Goal: Information Seeking & Learning: Learn about a topic

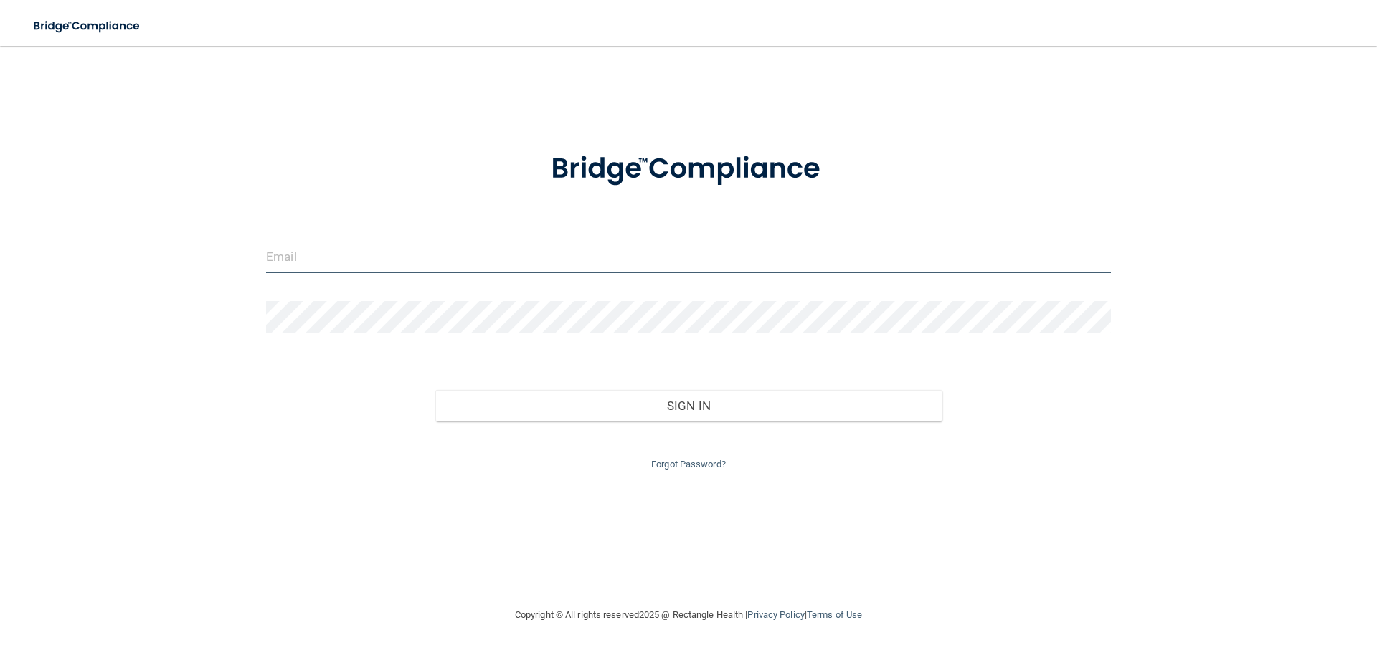
click at [591, 262] on input "email" at bounding box center [688, 257] width 845 height 32
type input "[EMAIL_ADDRESS][DOMAIN_NAME]"
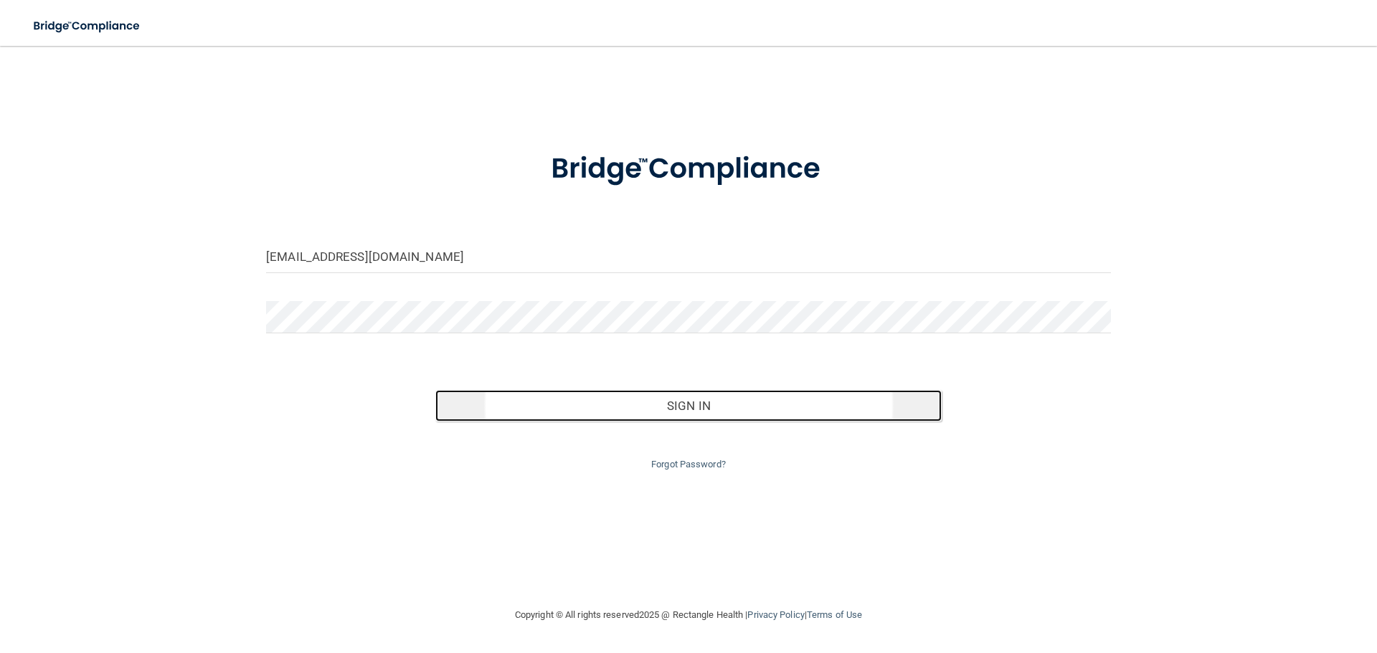
click at [690, 401] on button "Sign In" at bounding box center [688, 406] width 507 height 32
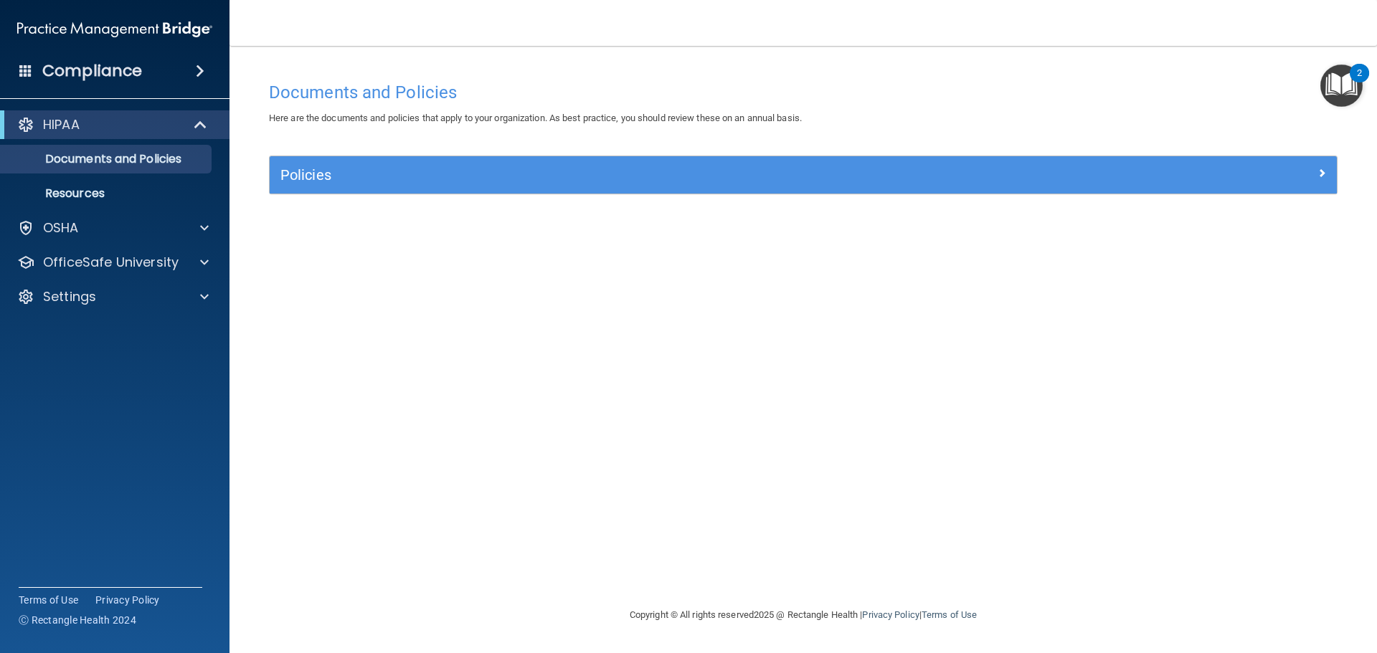
click at [130, 65] on h4 "Compliance" at bounding box center [92, 71] width 100 height 20
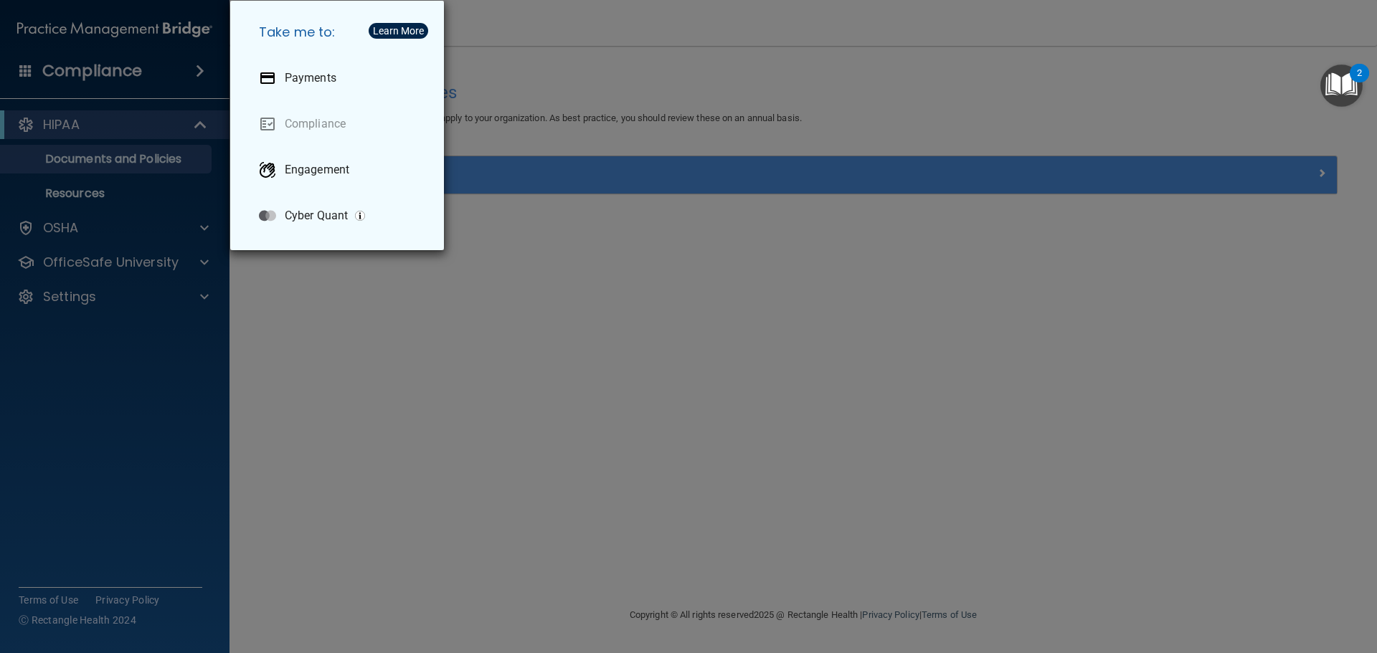
click at [656, 310] on div "Take me to: Payments Compliance Engagement Cyber Quant" at bounding box center [688, 326] width 1377 height 653
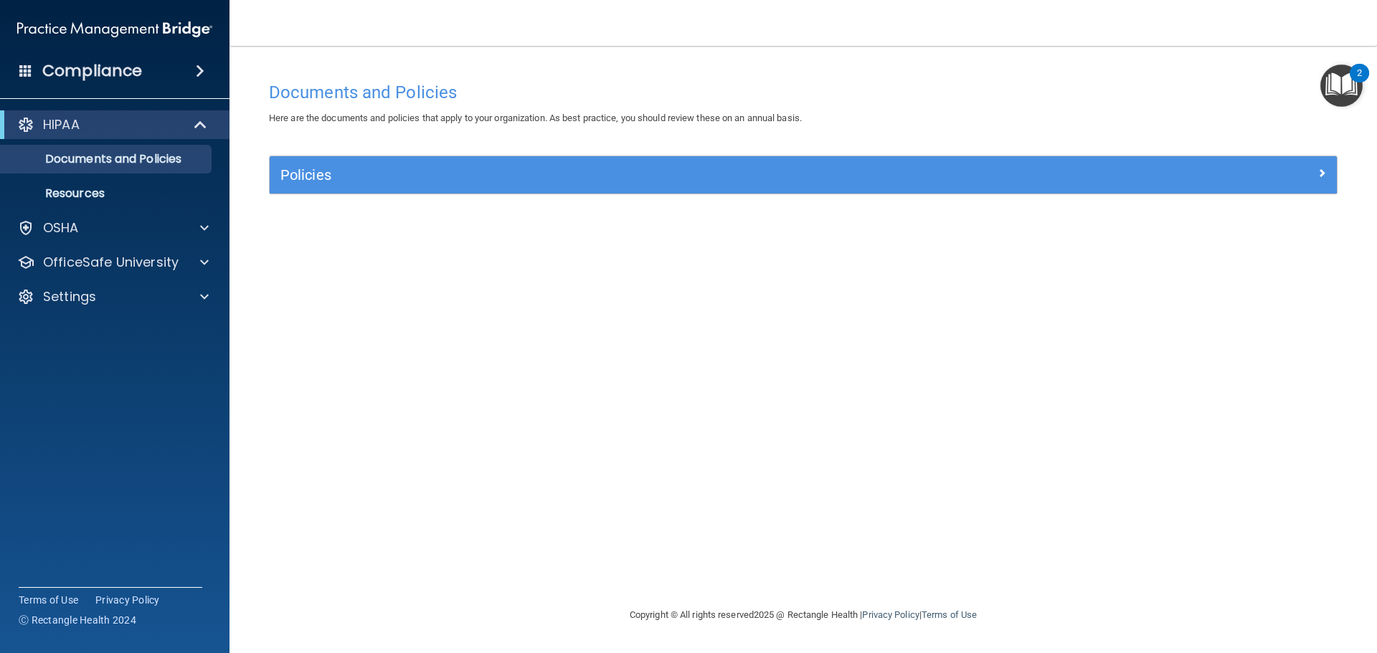
click at [83, 65] on h4 "Compliance" at bounding box center [92, 71] width 100 height 20
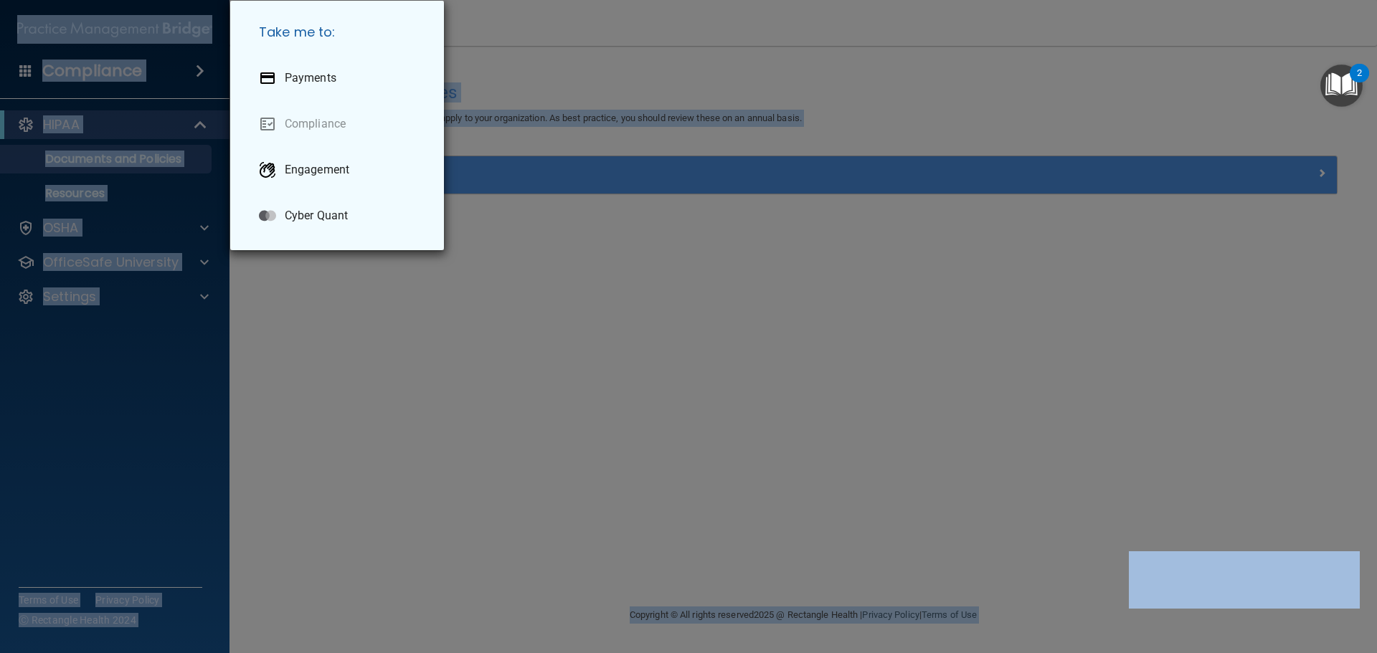
click at [83, 65] on div "Take me to: Payments Compliance Engagement Cyber Quant" at bounding box center [688, 326] width 1377 height 653
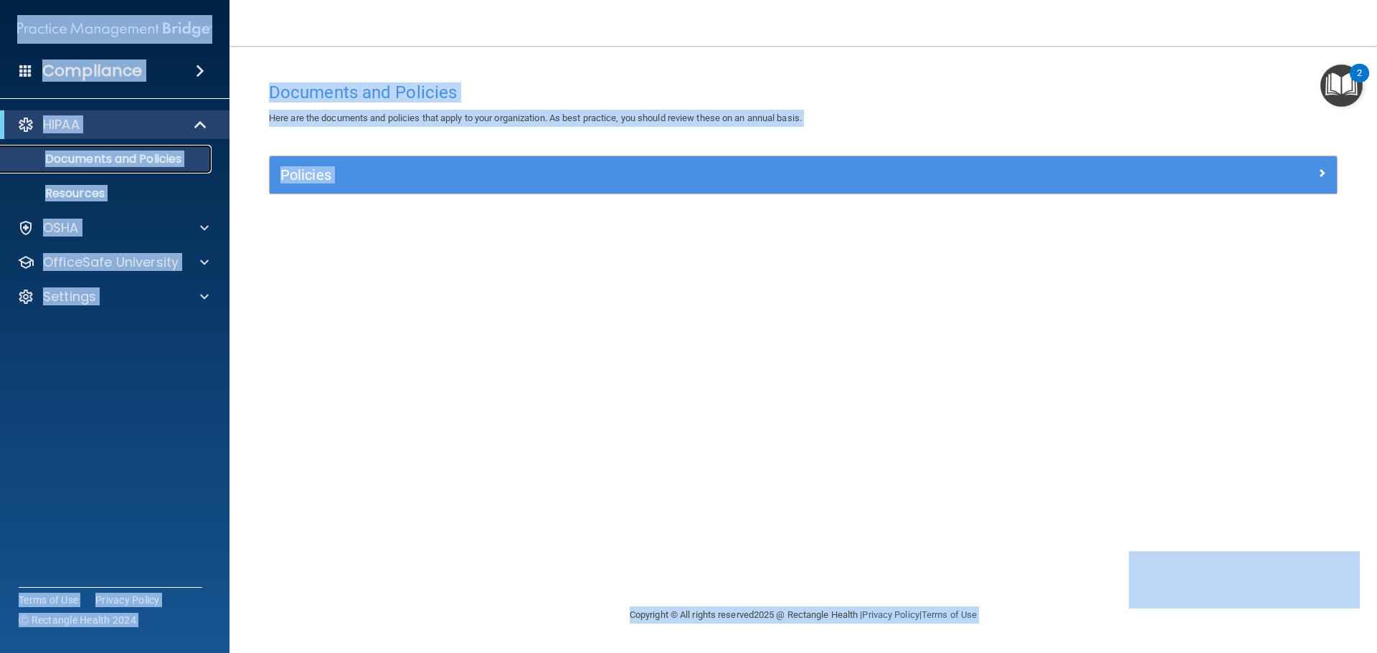
click at [111, 154] on p "Documents and Policies" at bounding box center [107, 159] width 196 height 14
click at [62, 220] on p "OSHA" at bounding box center [61, 227] width 36 height 17
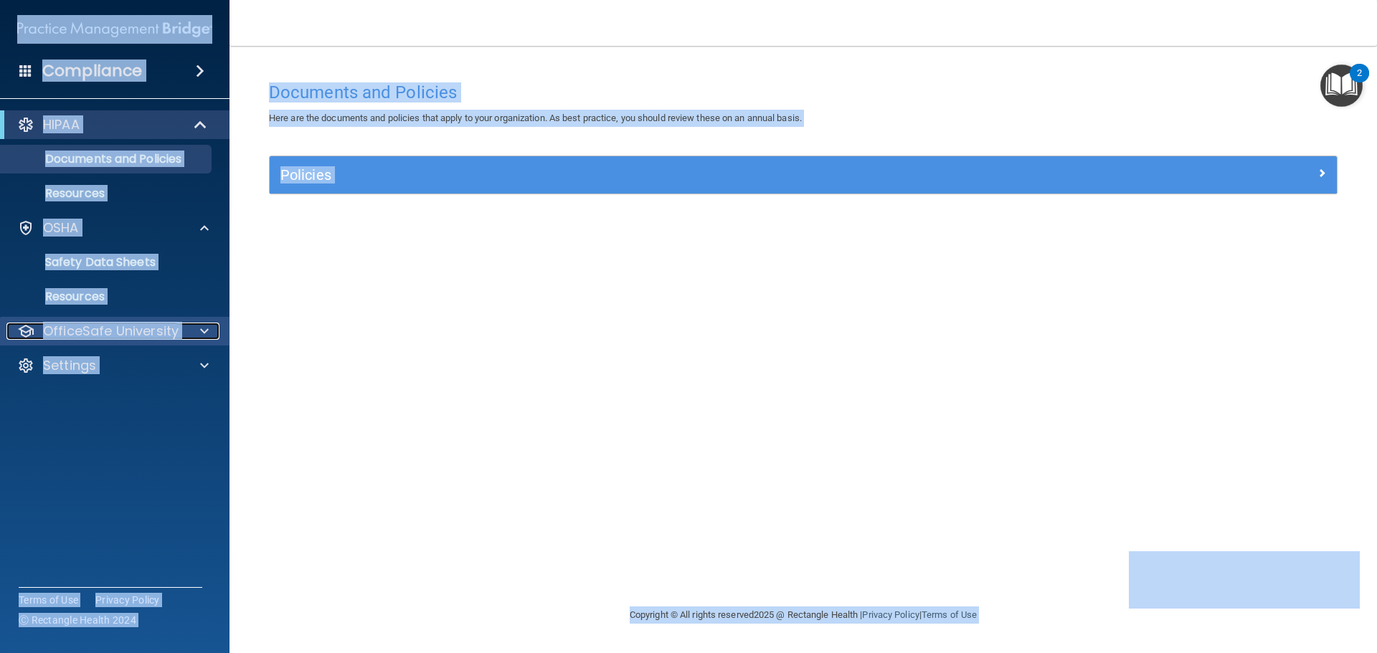
click at [90, 326] on p "OfficeSafe University" at bounding box center [111, 331] width 136 height 17
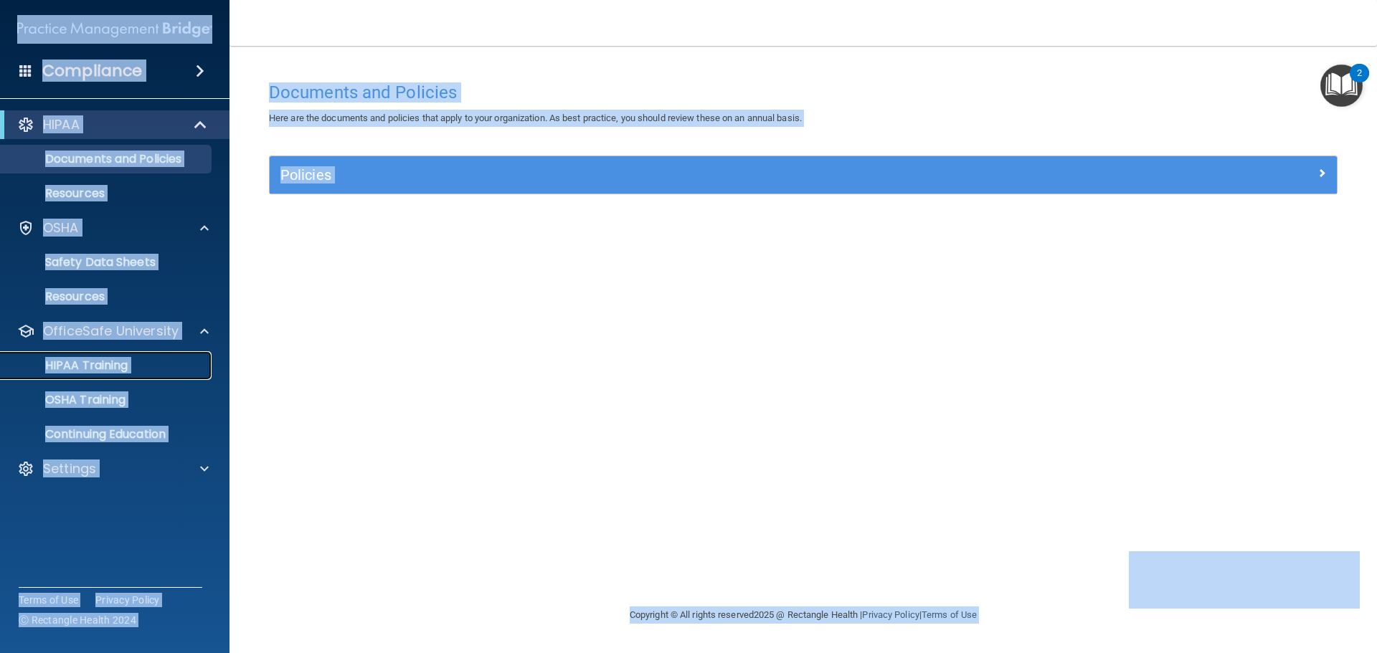
click at [99, 368] on p "HIPAA Training" at bounding box center [68, 366] width 118 height 14
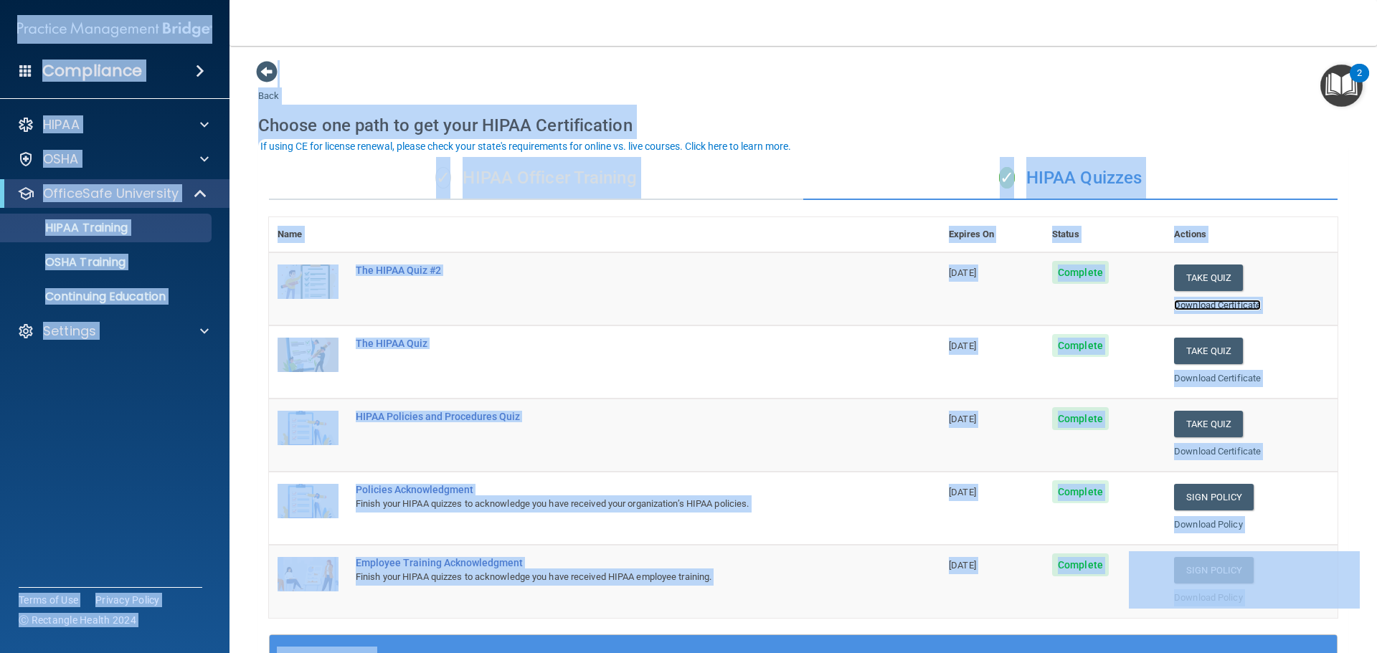
click at [1177, 303] on link "Download Certificate" at bounding box center [1217, 305] width 87 height 11
click at [1188, 375] on link "Download Certificate" at bounding box center [1217, 378] width 87 height 11
click at [1203, 450] on link "Download Certificate" at bounding box center [1217, 451] width 87 height 11
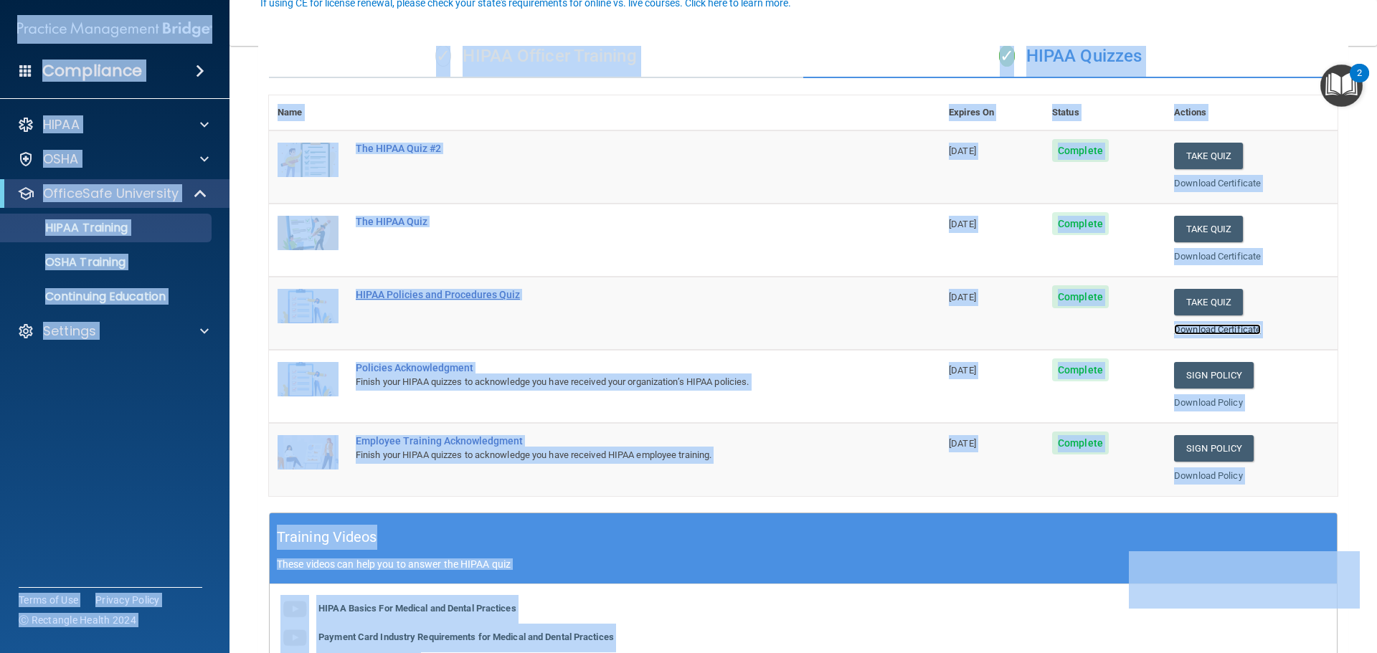
scroll to position [143, 0]
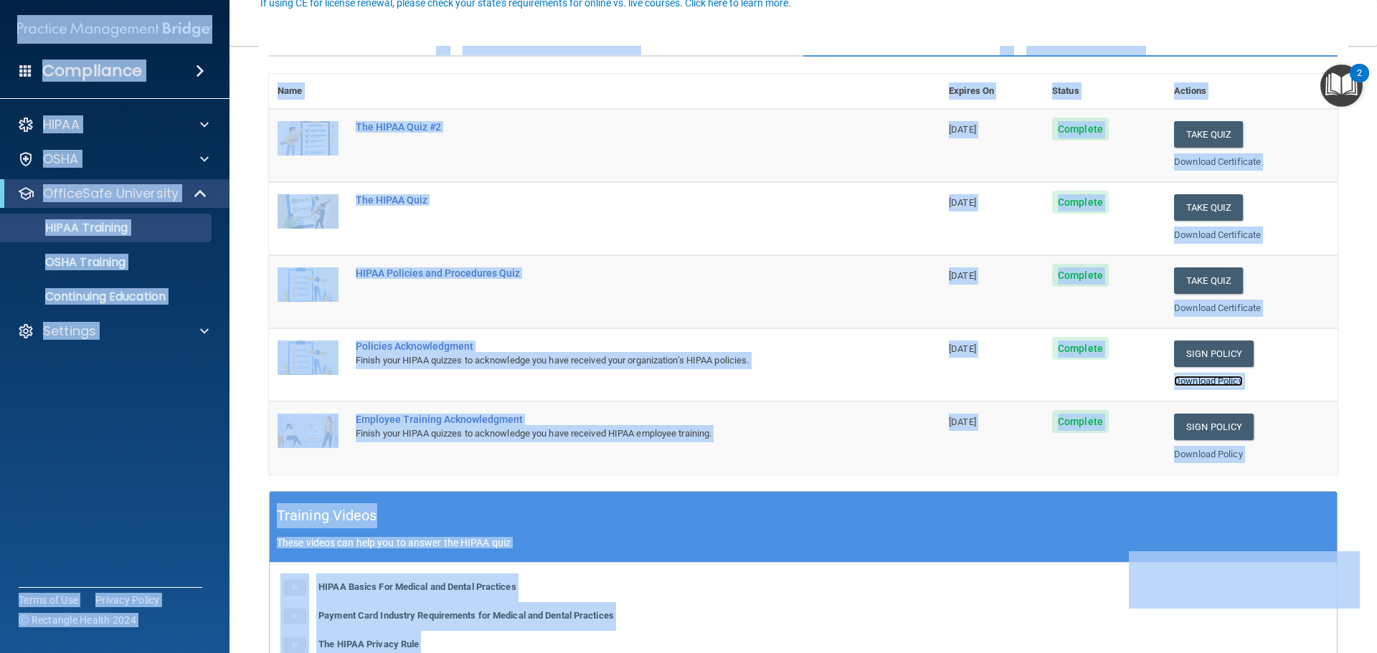
click at [1176, 378] on link "Download Policy" at bounding box center [1208, 381] width 69 height 11
click at [1210, 456] on link "Download Policy" at bounding box center [1208, 454] width 69 height 11
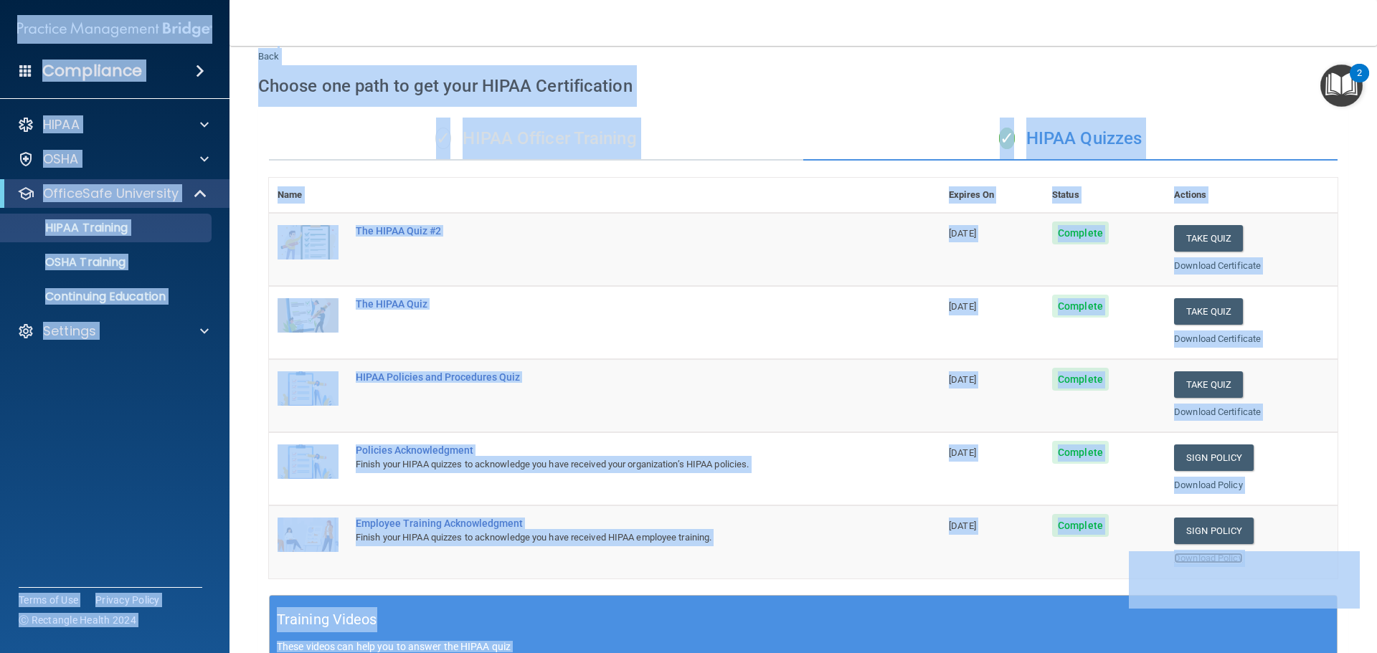
scroll to position [0, 0]
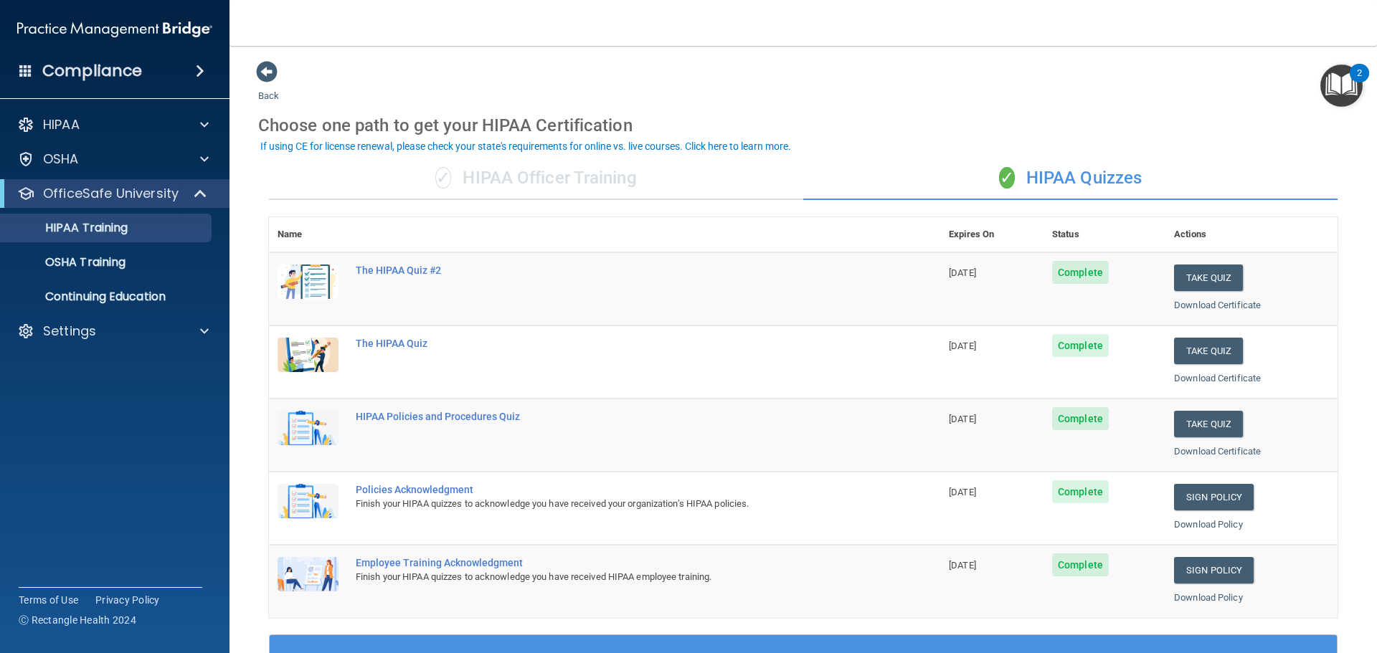
click at [570, 175] on div "✓ HIPAA Officer Training" at bounding box center [536, 178] width 534 height 43
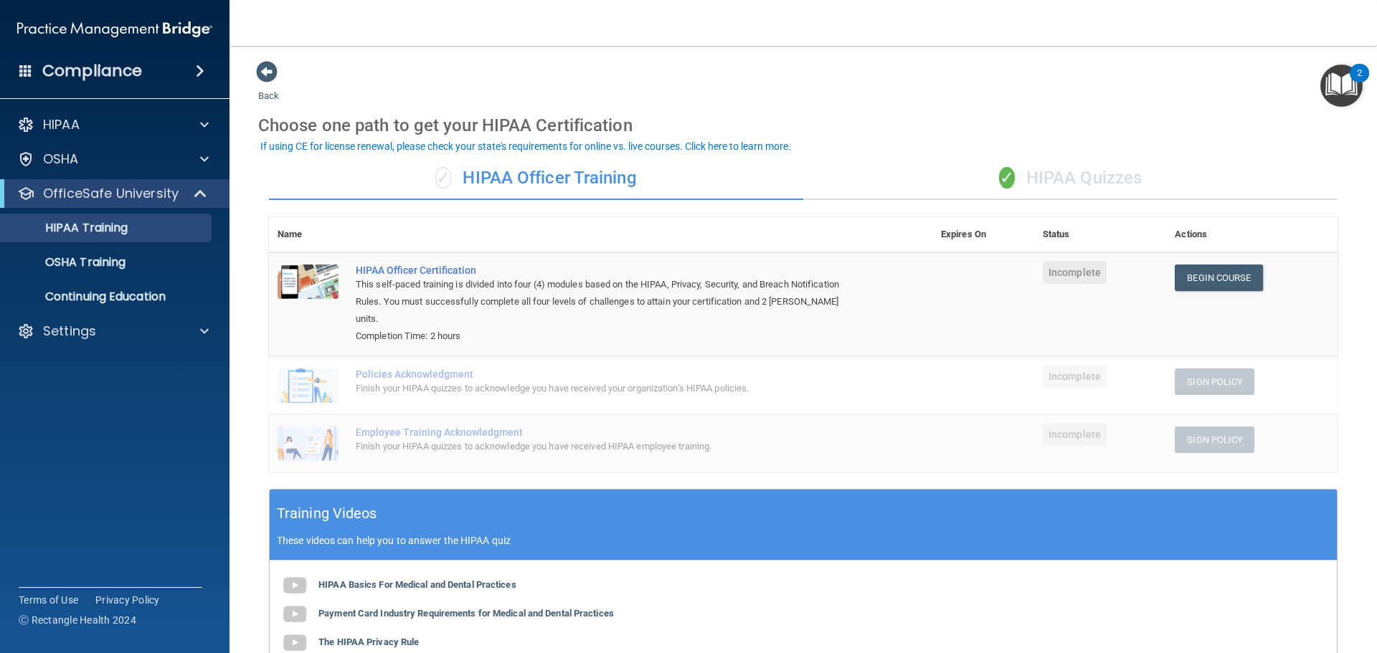
click at [904, 291] on td "HIPAA Officer Certification This self-paced training is divided into four (4) m…" at bounding box center [639, 304] width 585 height 104
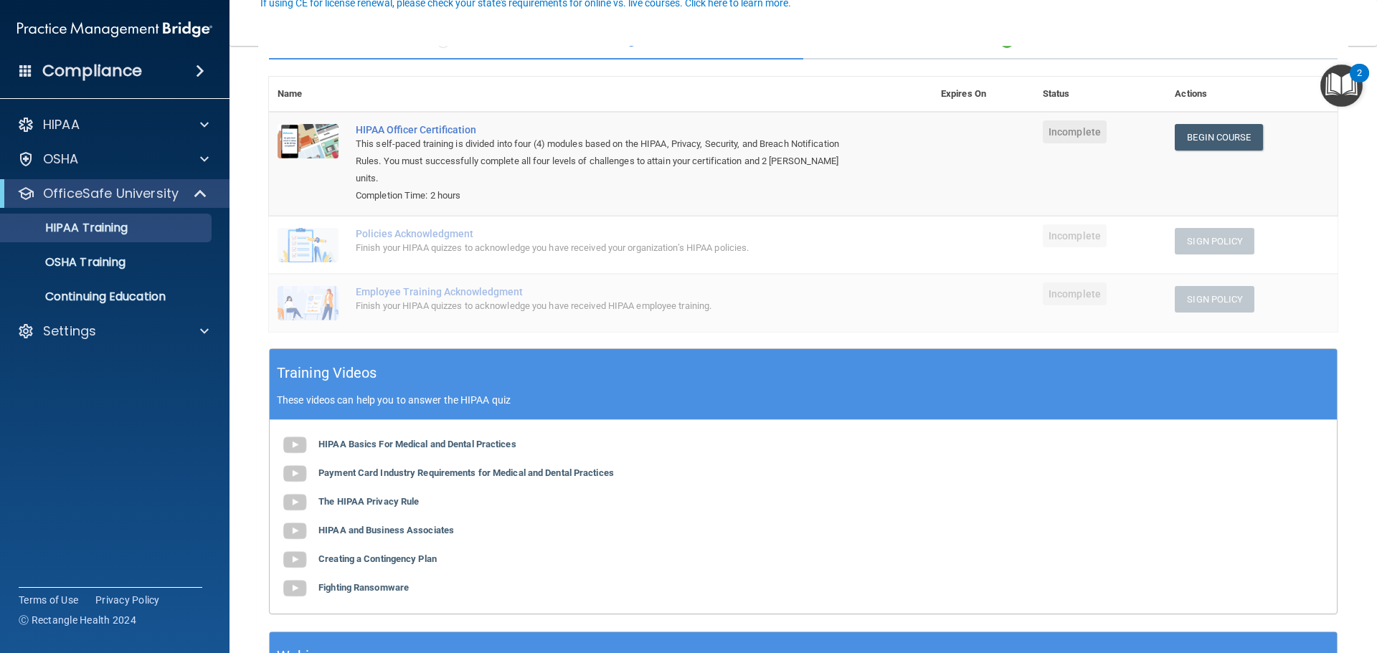
scroll to position [143, 0]
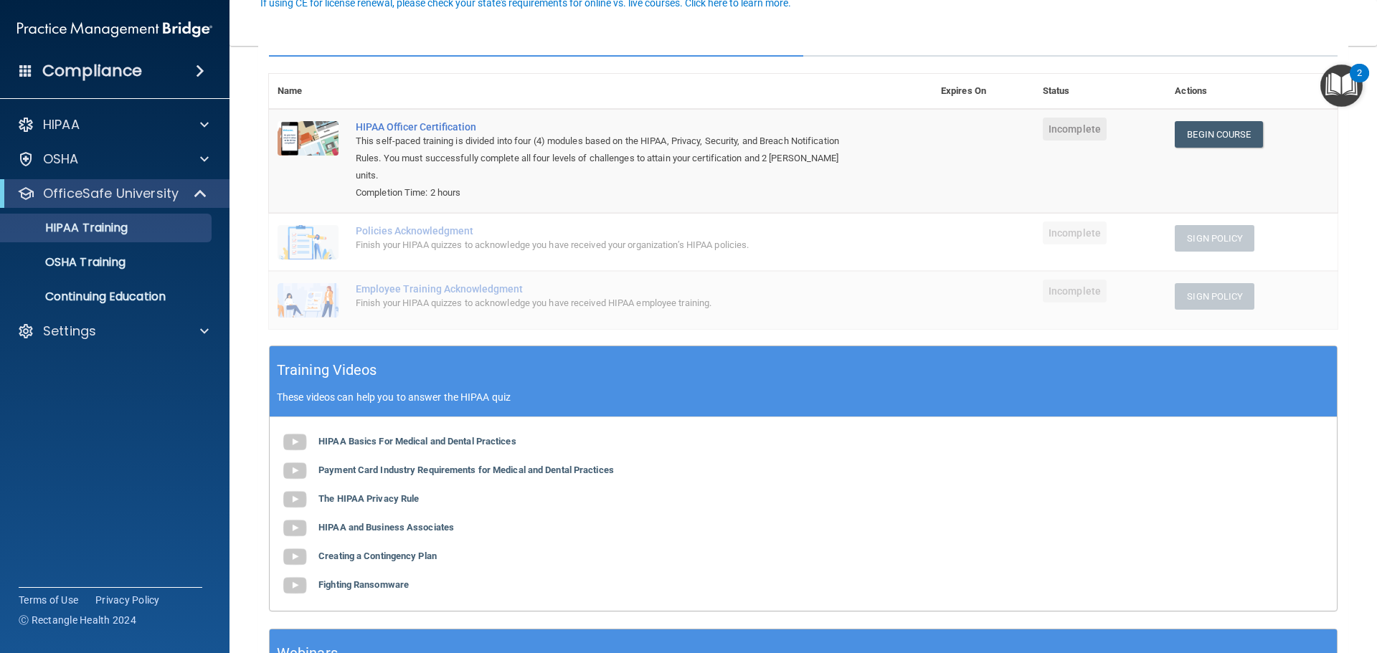
click at [891, 229] on td "Policies Acknowledgment Finish your HIPAA quizzes to acknowledge you have recei…" at bounding box center [639, 242] width 585 height 58
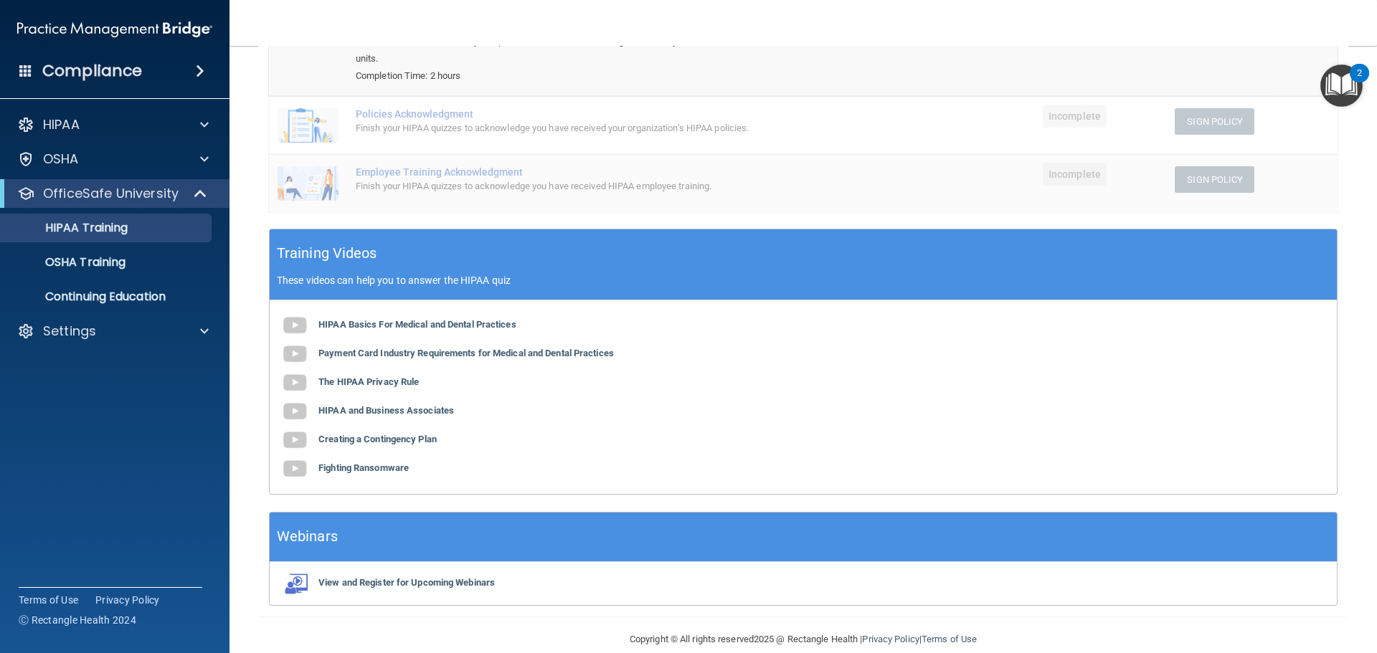
scroll to position [265, 0]
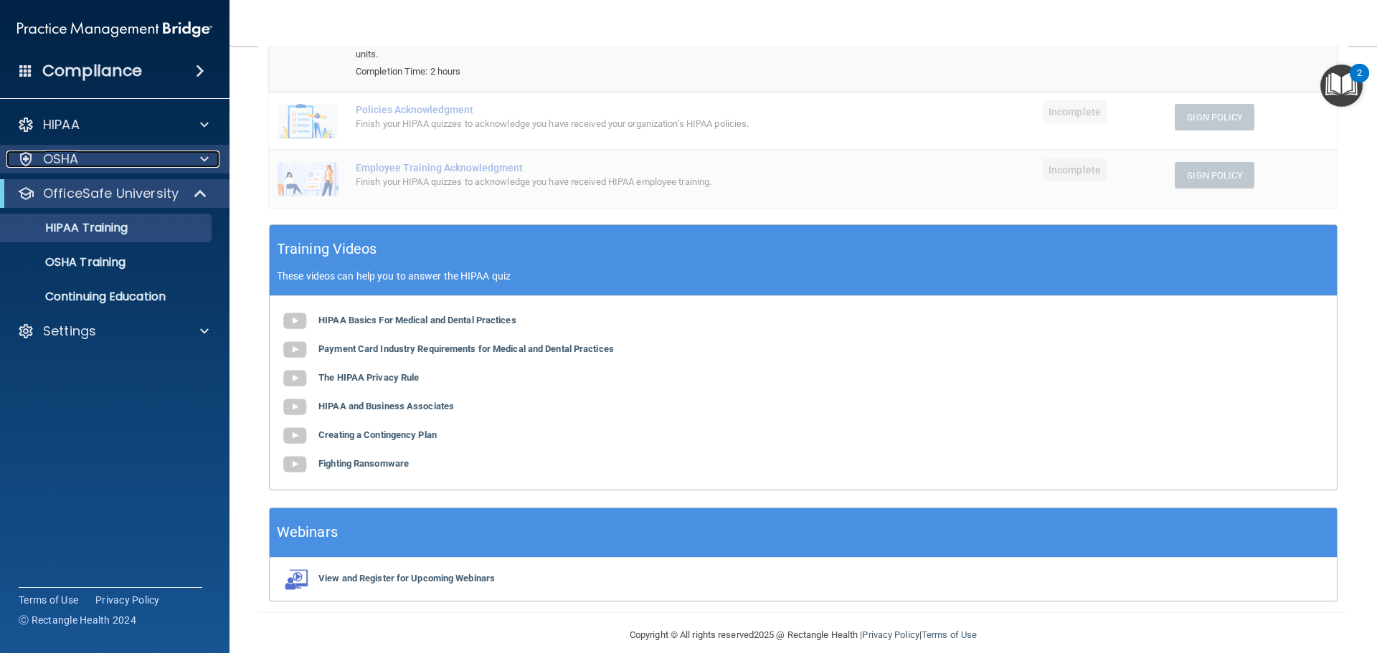
click at [75, 152] on p "OSHA" at bounding box center [61, 159] width 36 height 17
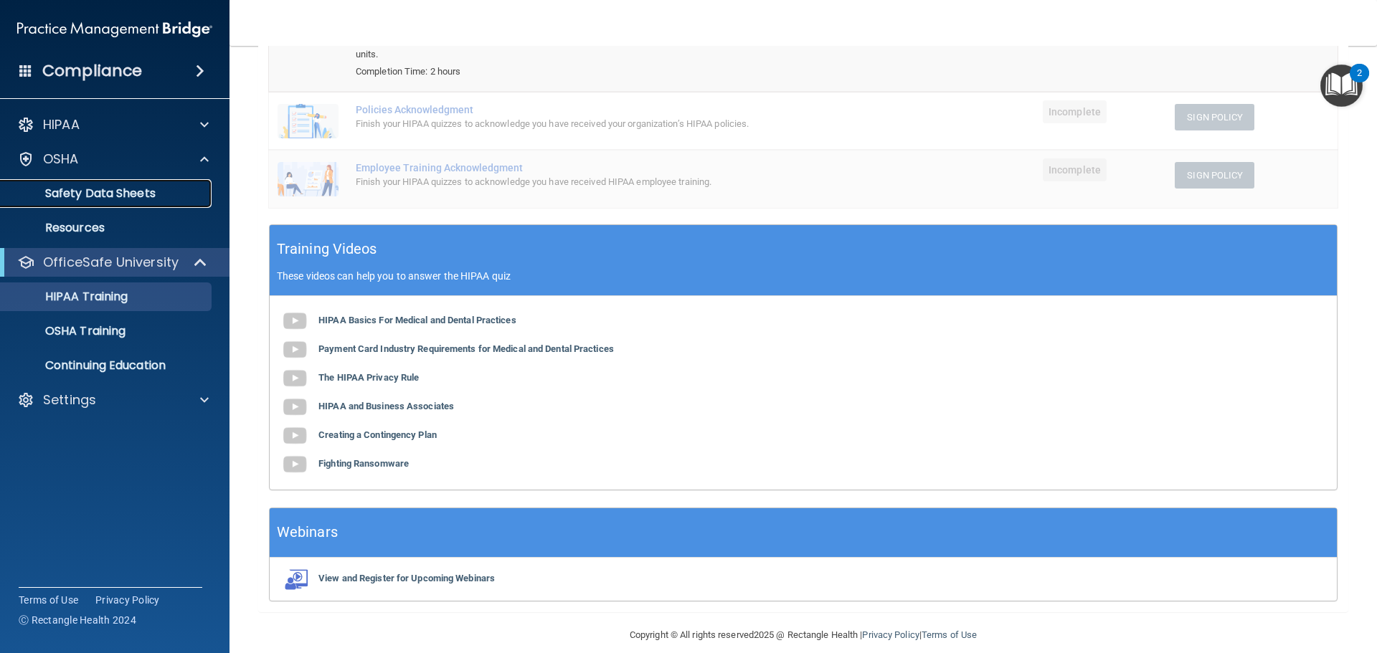
click at [98, 192] on p "Safety Data Sheets" at bounding box center [107, 193] width 196 height 14
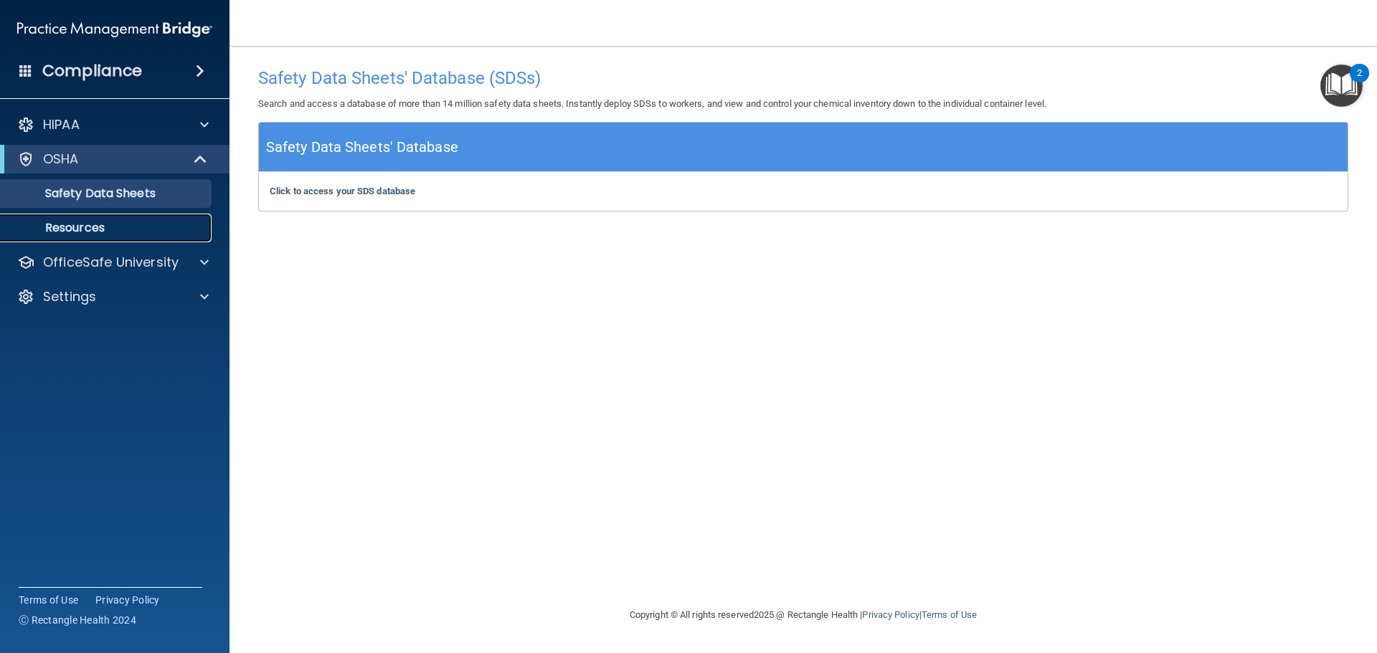
click at [80, 224] on p "Resources" at bounding box center [107, 228] width 196 height 14
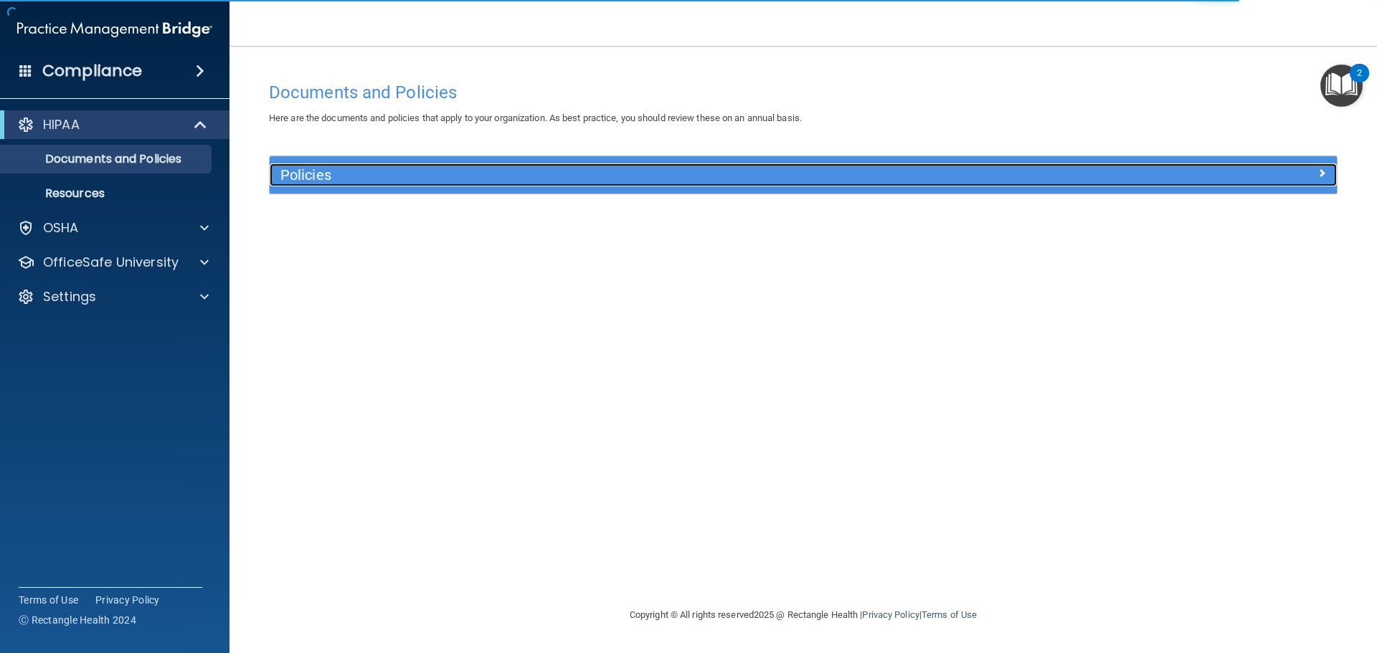
click at [303, 171] on h5 "Policies" at bounding box center [669, 175] width 779 height 16
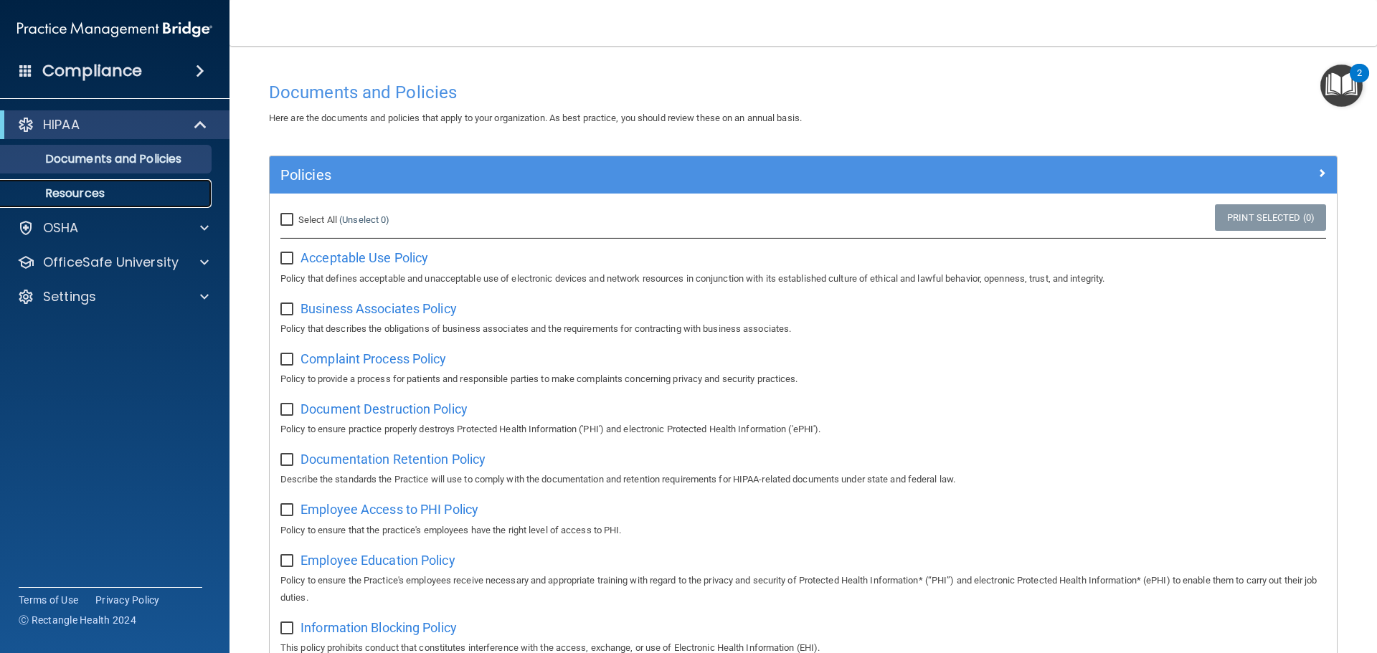
click at [89, 189] on p "Resources" at bounding box center [107, 193] width 196 height 14
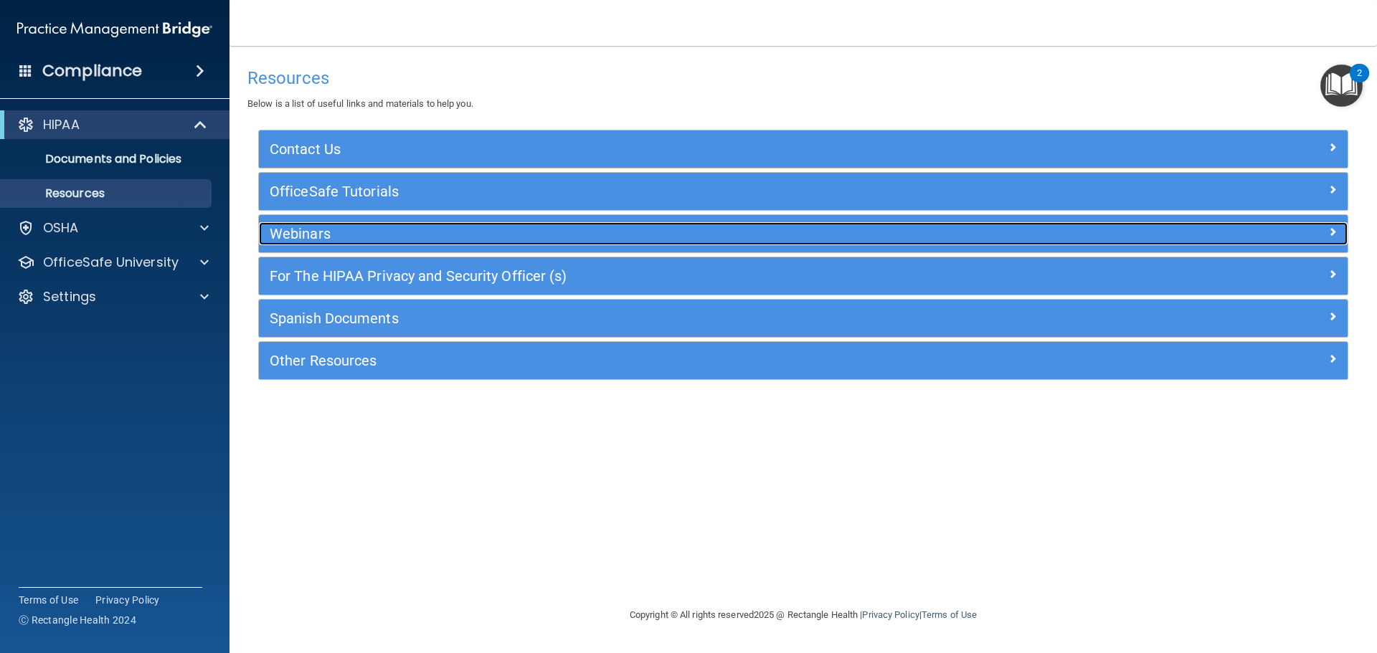
click at [300, 232] on h5 "Webinars" at bounding box center [667, 234] width 795 height 16
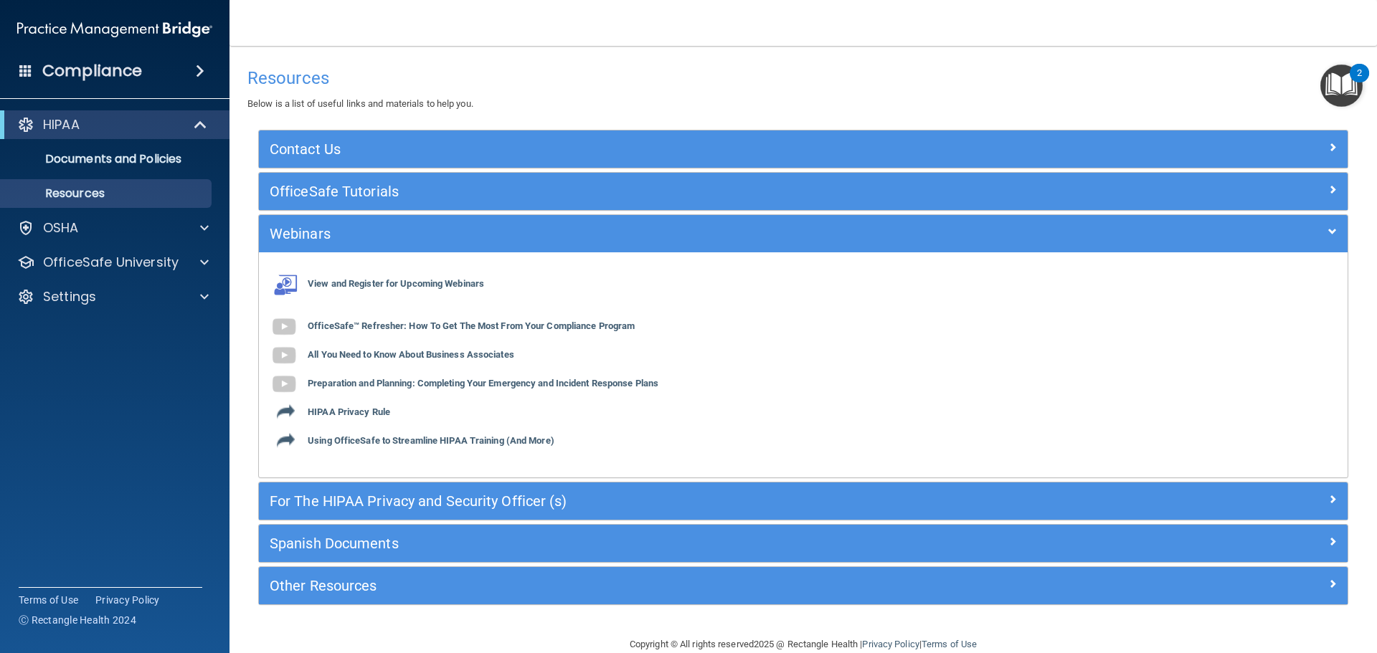
click at [1341, 85] on img "Open Resource Center, 2 new notifications" at bounding box center [1341, 86] width 42 height 42
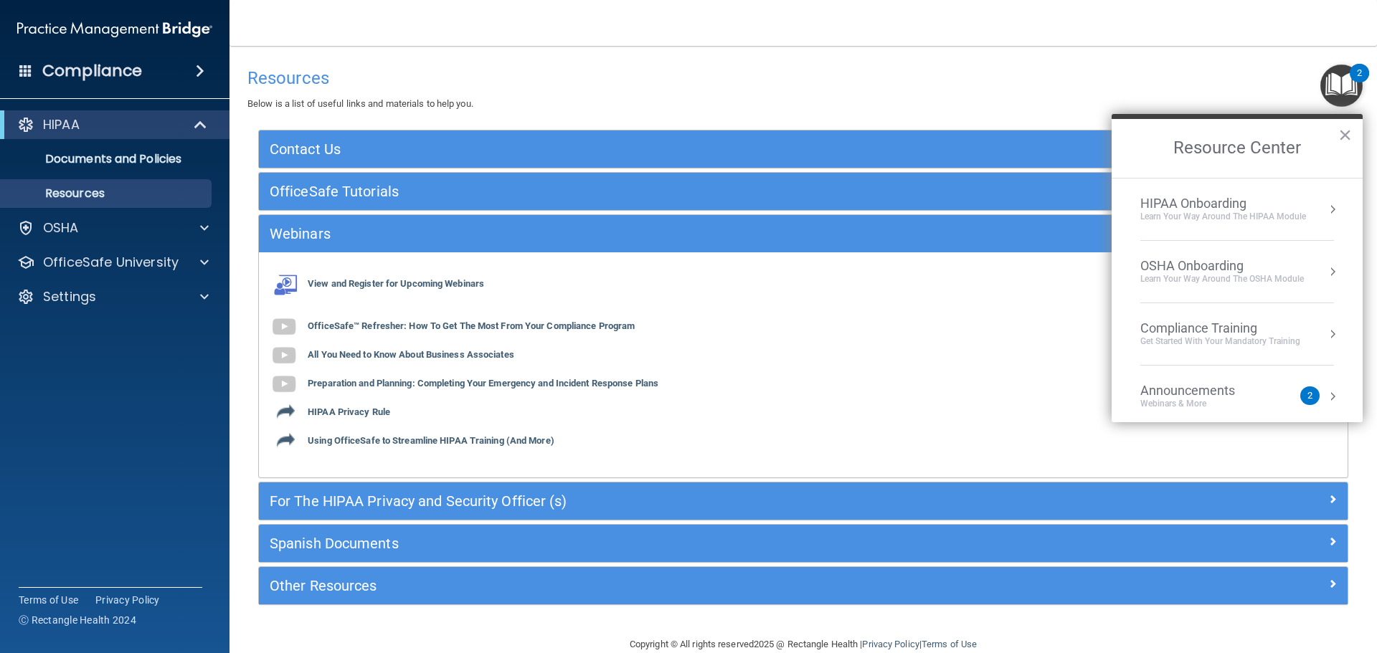
click at [957, 379] on div "View and Register for Upcoming Webinars OfficeSafe™ Refresher: How To Get The M…" at bounding box center [803, 365] width 1089 height 204
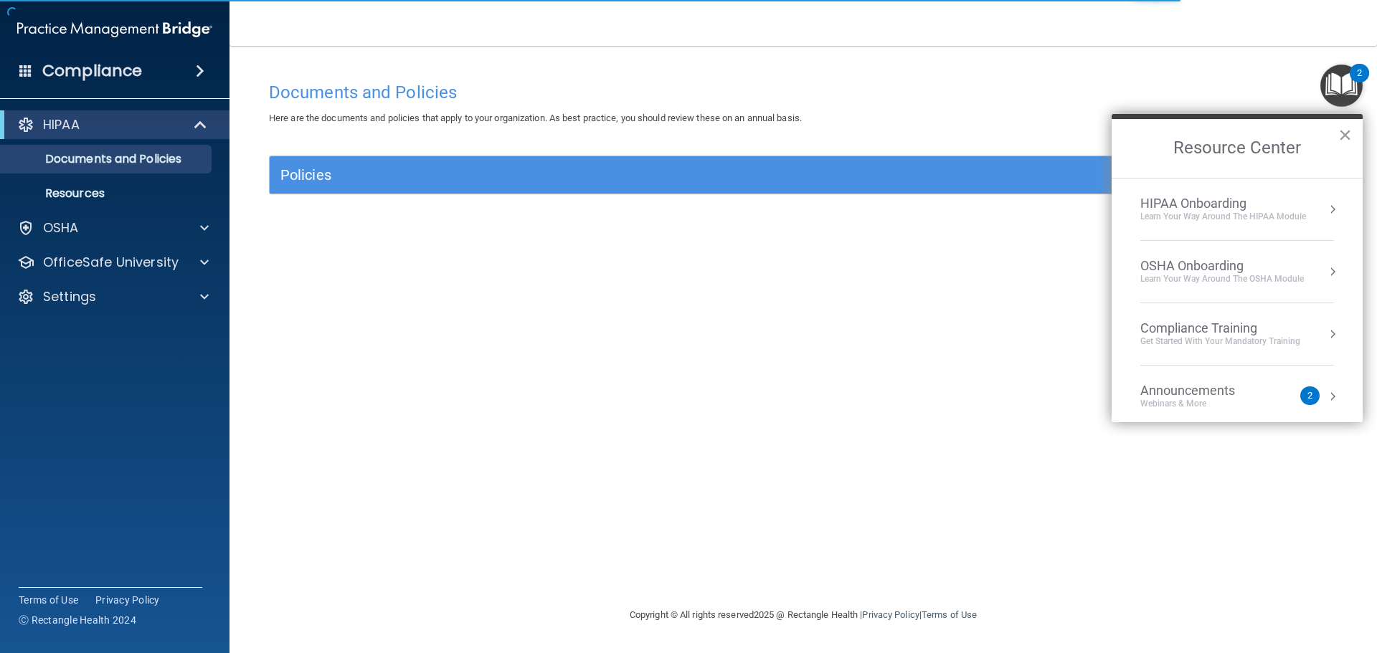
click at [1347, 133] on button "×" at bounding box center [1345, 134] width 14 height 23
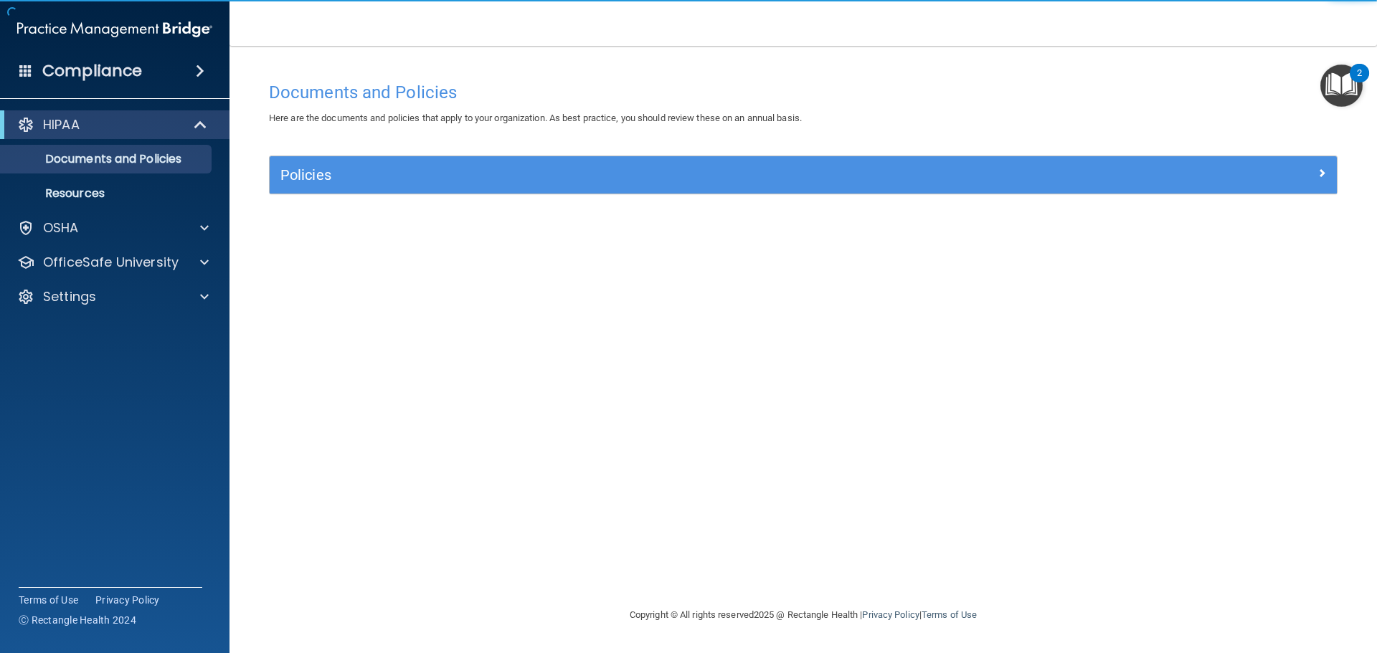
click at [110, 65] on h4 "Compliance" at bounding box center [92, 71] width 100 height 20
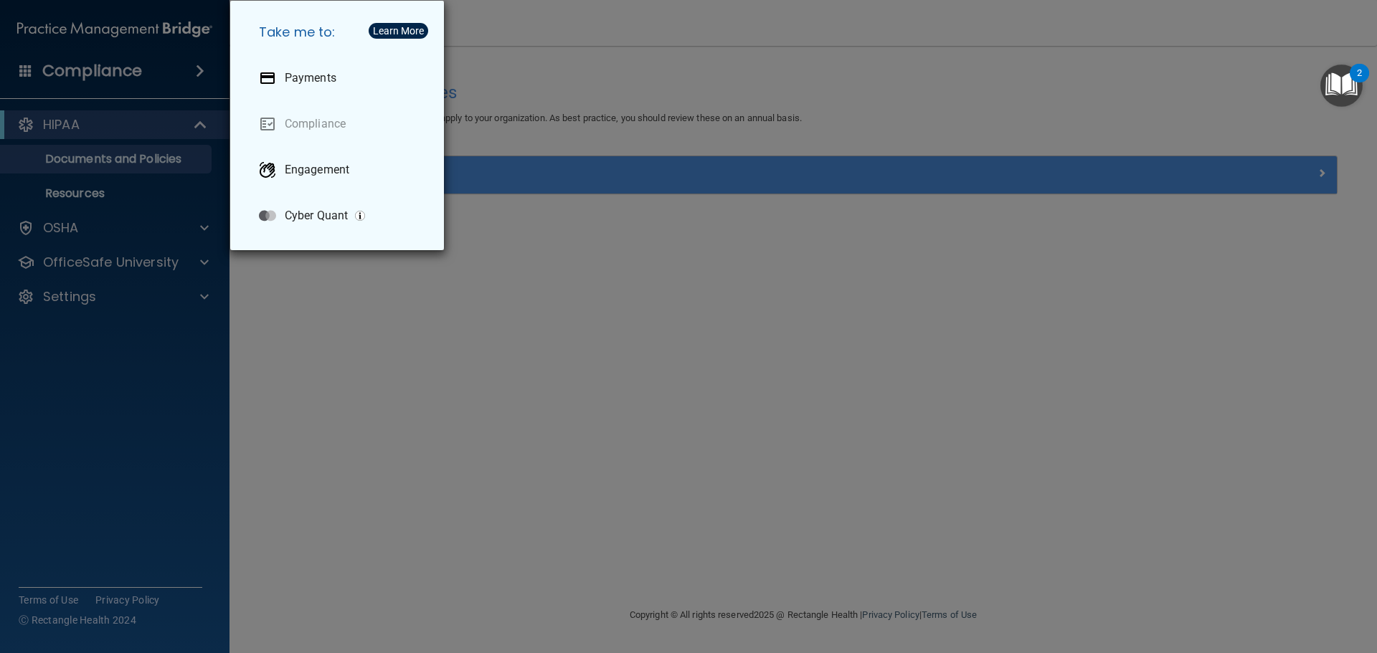
click at [60, 221] on div "Take me to: Payments Compliance Engagement Cyber Quant" at bounding box center [688, 326] width 1377 height 653
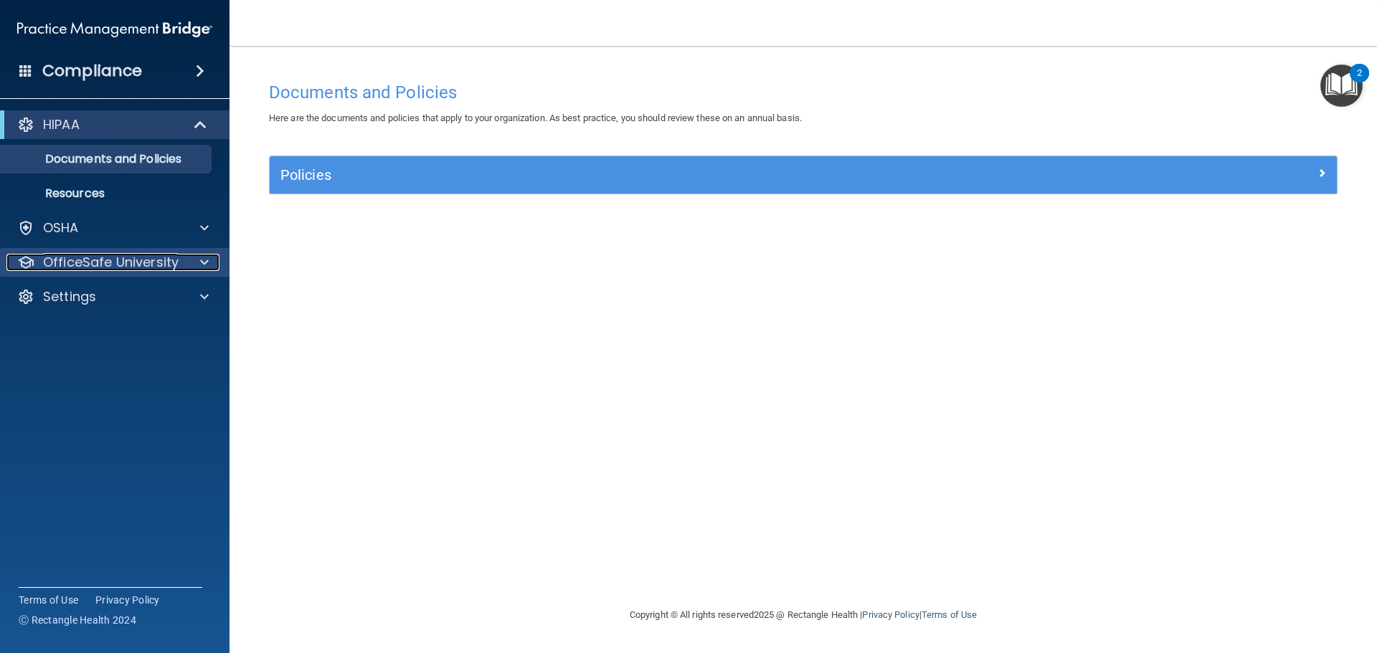
click at [105, 255] on p "OfficeSafe University" at bounding box center [111, 262] width 136 height 17
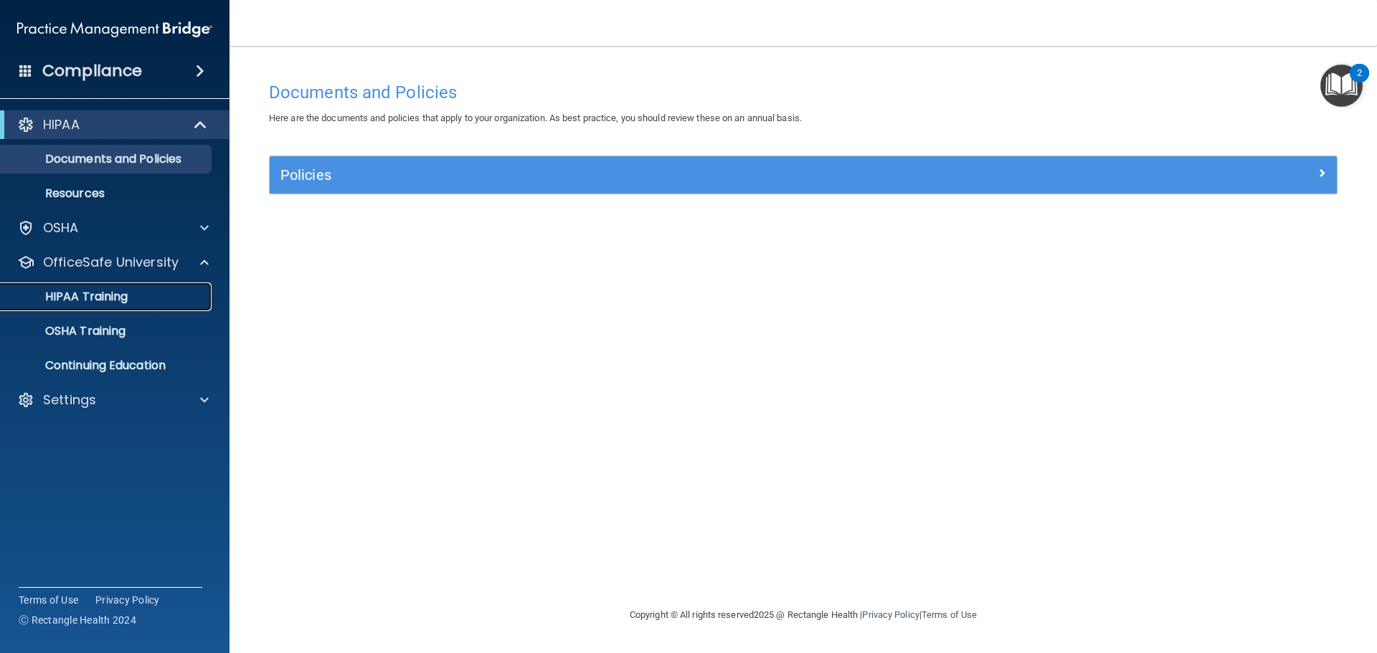
click at [101, 290] on p "HIPAA Training" at bounding box center [68, 297] width 118 height 14
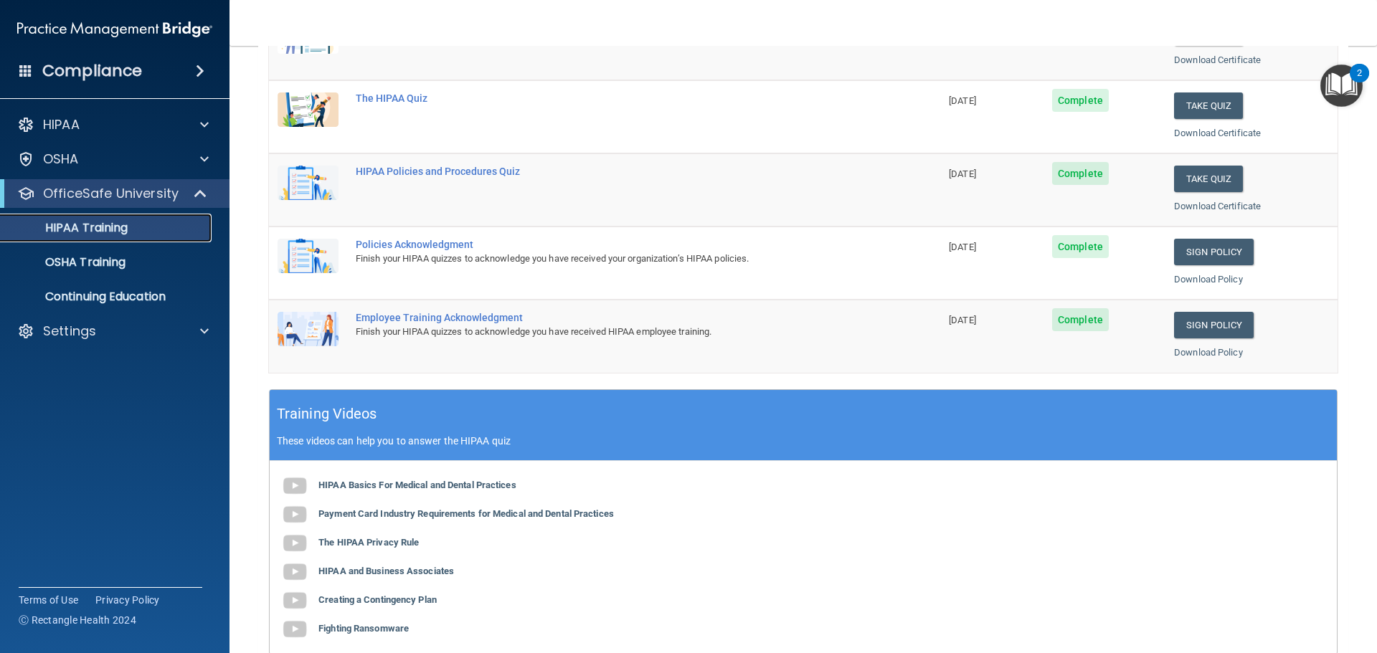
scroll to position [212, 0]
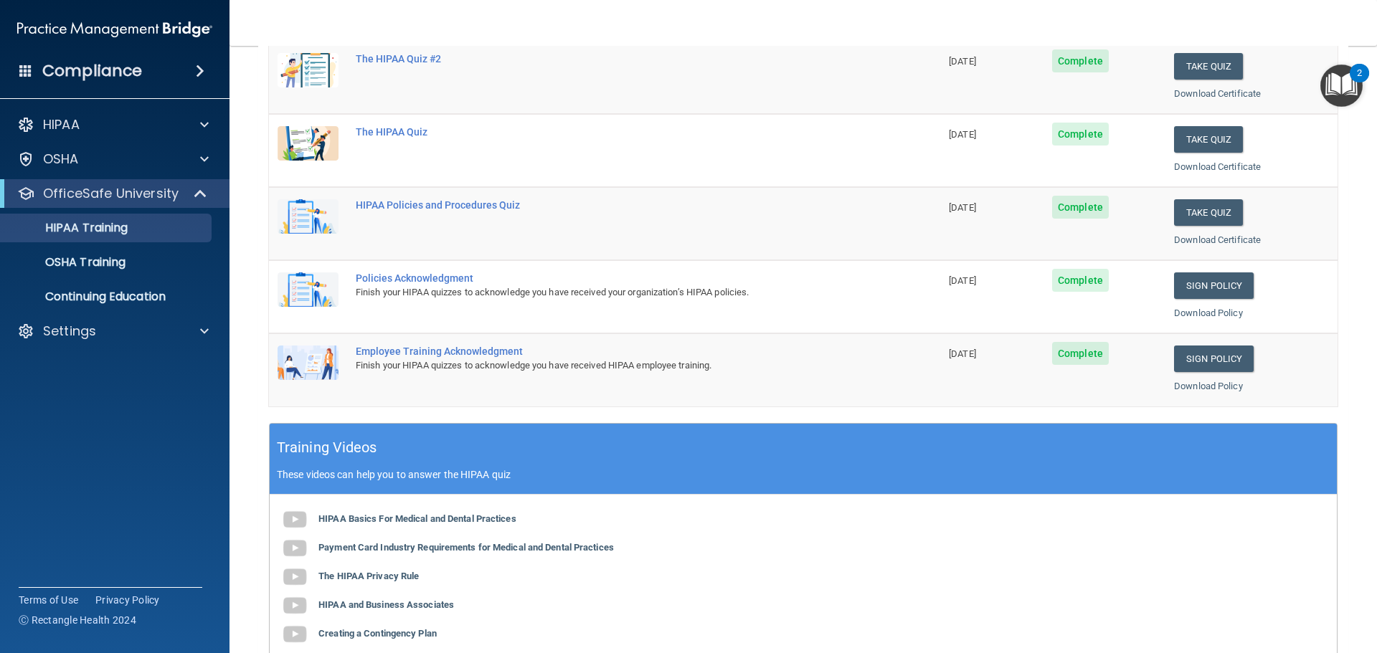
click at [1344, 79] on img "Open Resource Center, 2 new notifications" at bounding box center [1341, 86] width 42 height 42
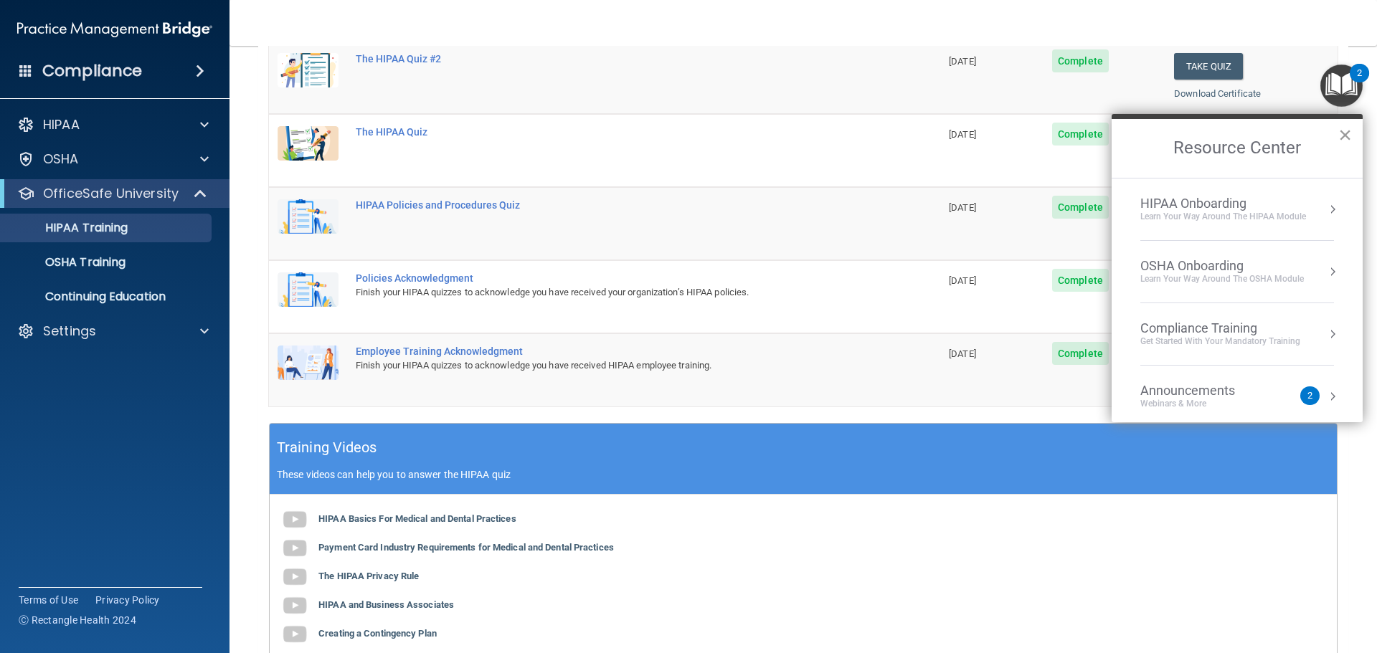
click at [1348, 131] on button "×" at bounding box center [1345, 134] width 14 height 23
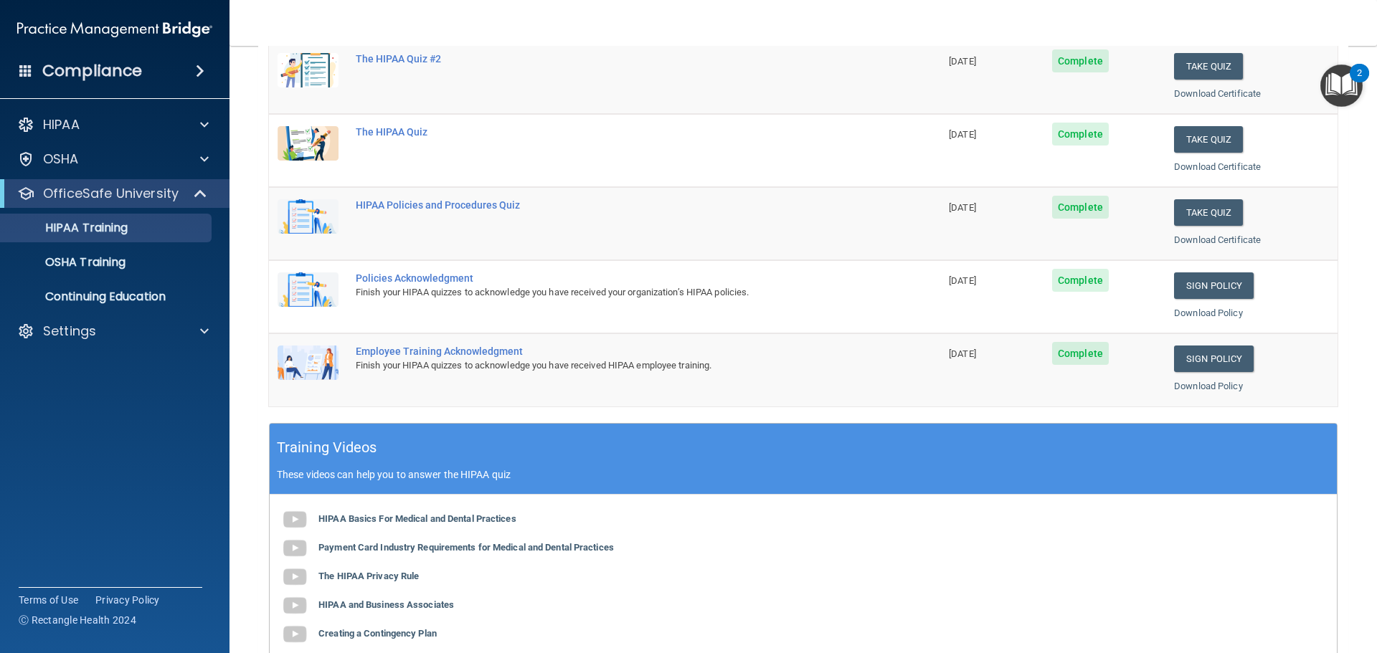
click at [1018, 11] on nav "Toggle navigation [PERSON_NAME] [EMAIL_ADDRESS][DOMAIN_NAME] Manage My Enterpri…" at bounding box center [802, 23] width 1147 height 46
drag, startPoint x: 1099, startPoint y: 3, endPoint x: 1082, endPoint y: 18, distance: 22.9
click at [1082, 18] on nav "Toggle navigation [PERSON_NAME] [EMAIL_ADDRESS][DOMAIN_NAME] Manage My Enterpri…" at bounding box center [802, 23] width 1147 height 46
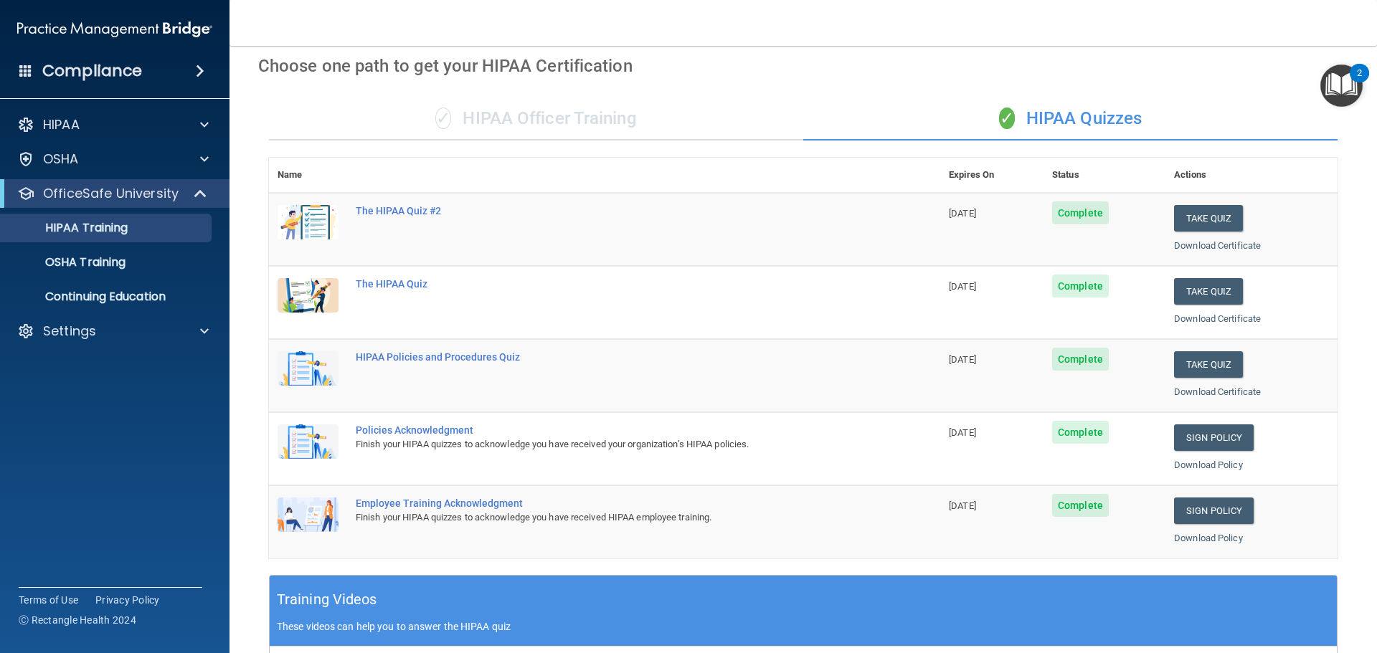
scroll to position [0, 0]
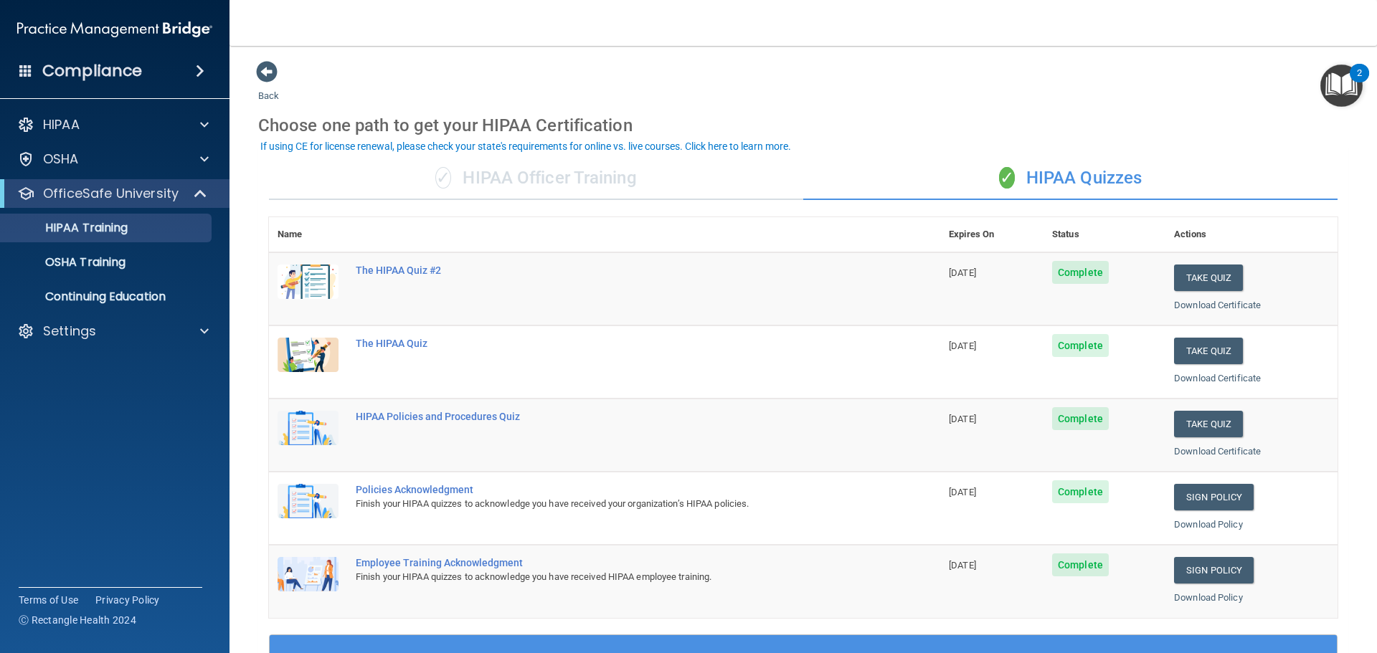
click at [89, 25] on img at bounding box center [114, 29] width 195 height 29
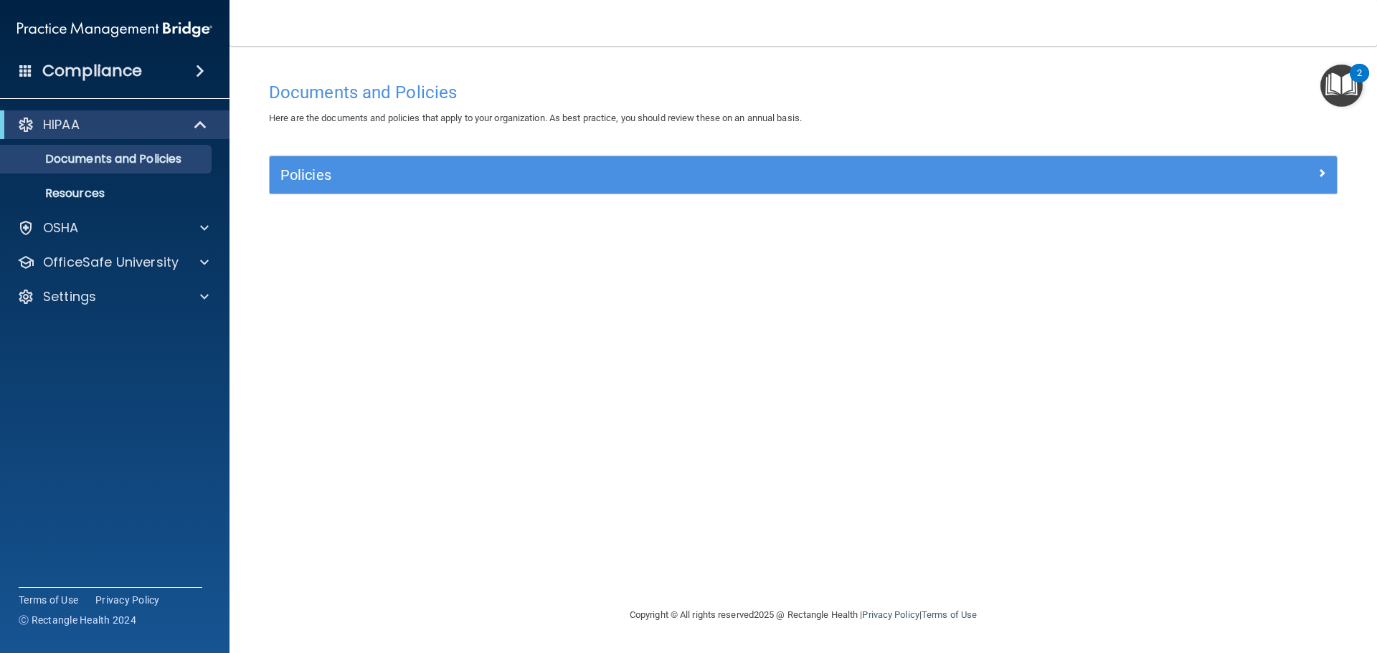
click at [1131, 375] on div "Documents and Policies Here are the documents and policies that apply to your o…" at bounding box center [803, 341] width 1090 height 532
click at [1340, 89] on img "Open Resource Center, 2 new notifications" at bounding box center [1341, 86] width 42 height 42
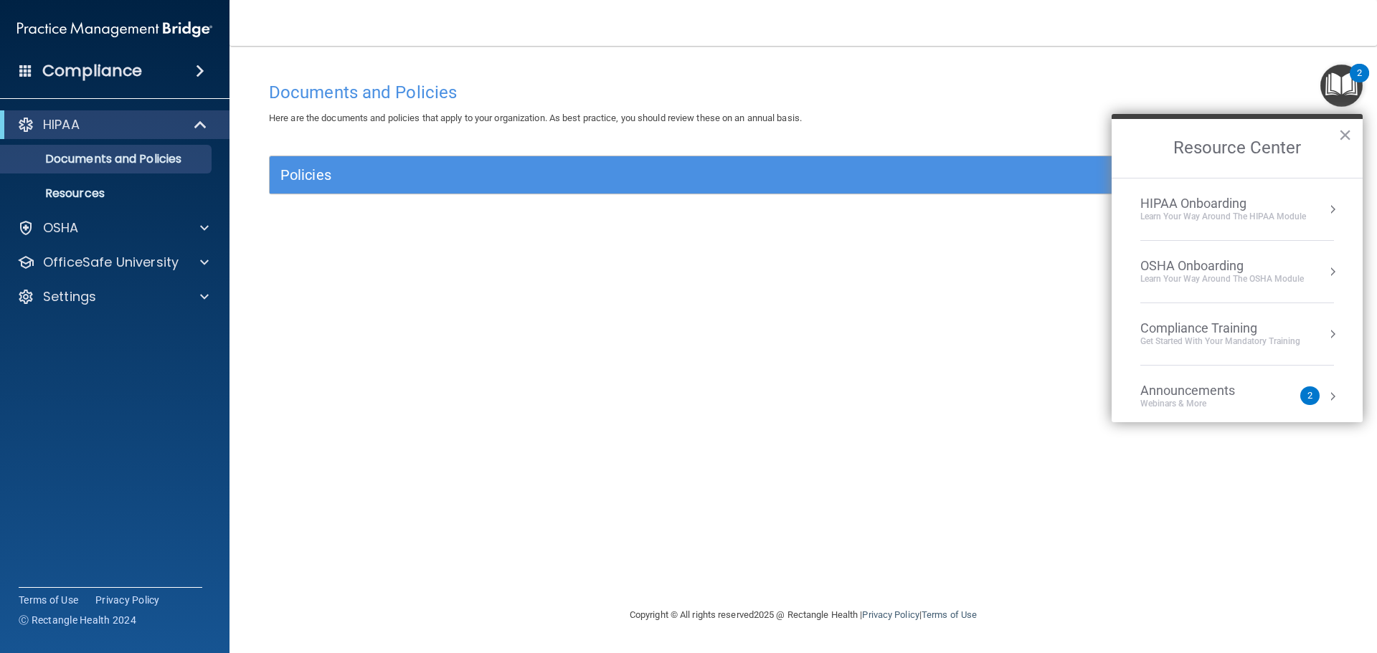
scroll to position [80, 0]
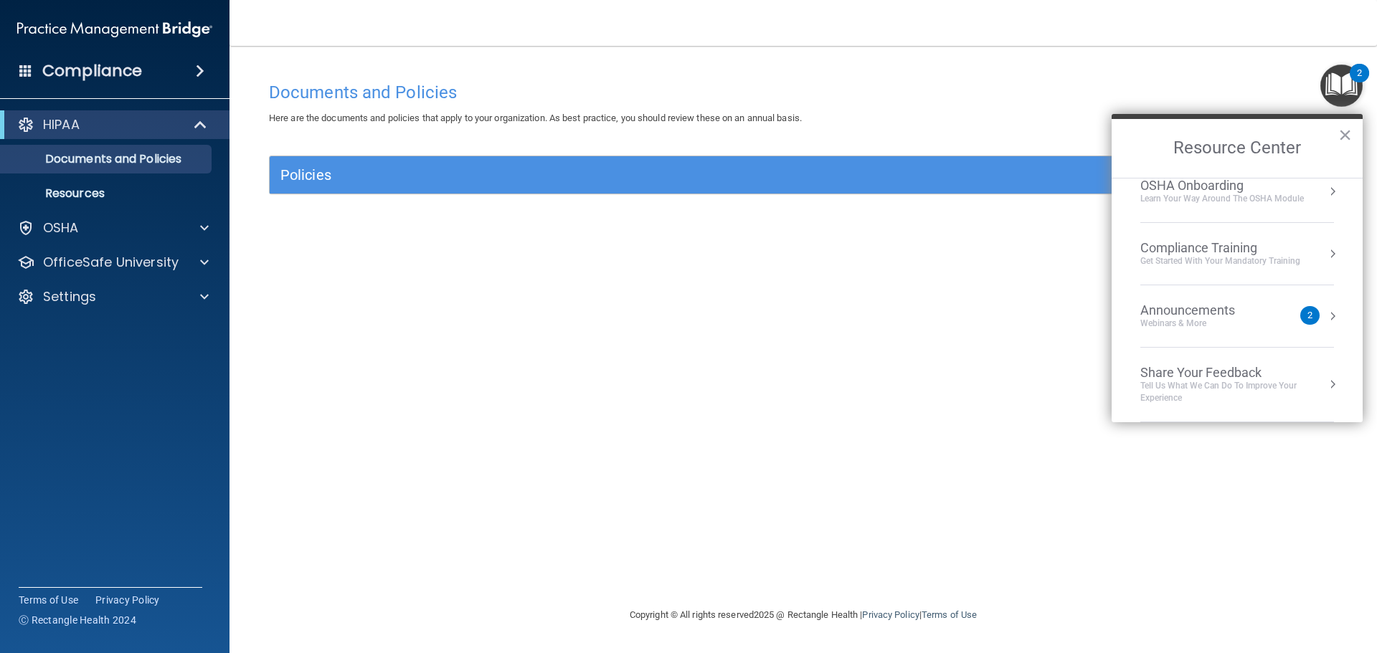
click at [907, 465] on div "Documents and Policies Here are the documents and policies that apply to your o…" at bounding box center [803, 341] width 1090 height 532
click at [1345, 135] on button "×" at bounding box center [1345, 134] width 14 height 23
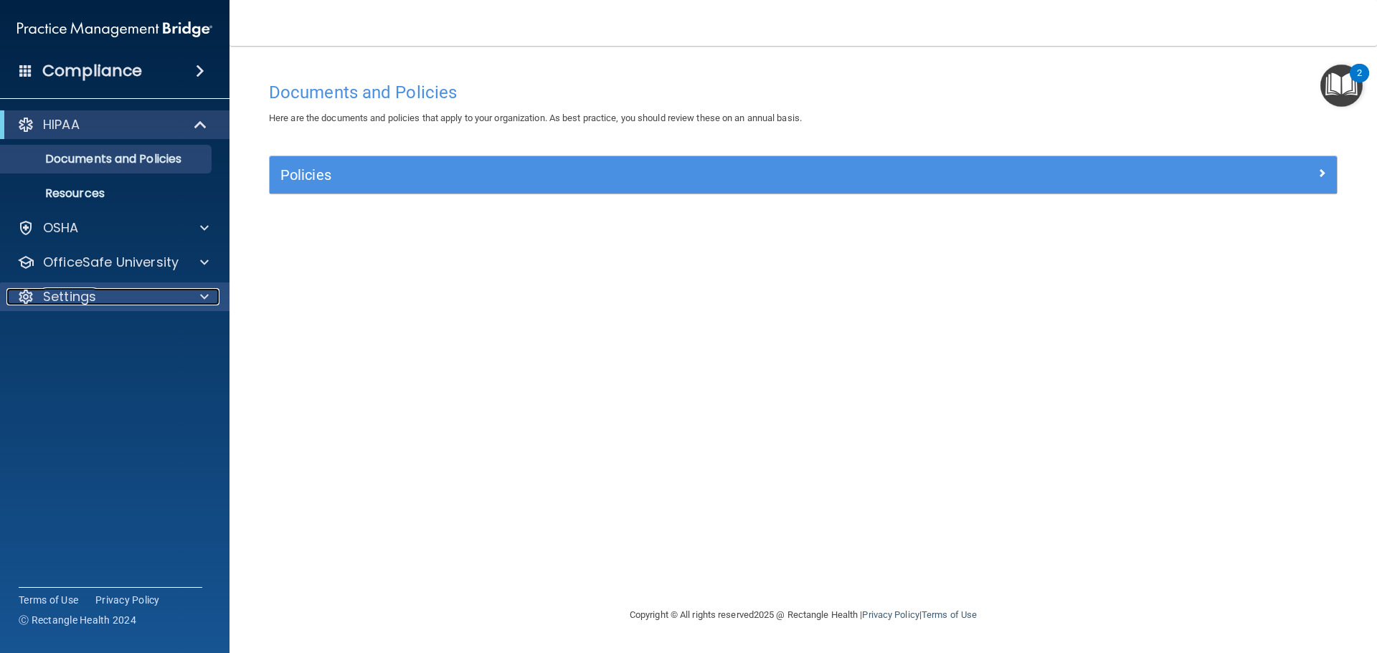
click at [119, 293] on div "Settings" at bounding box center [95, 296] width 178 height 17
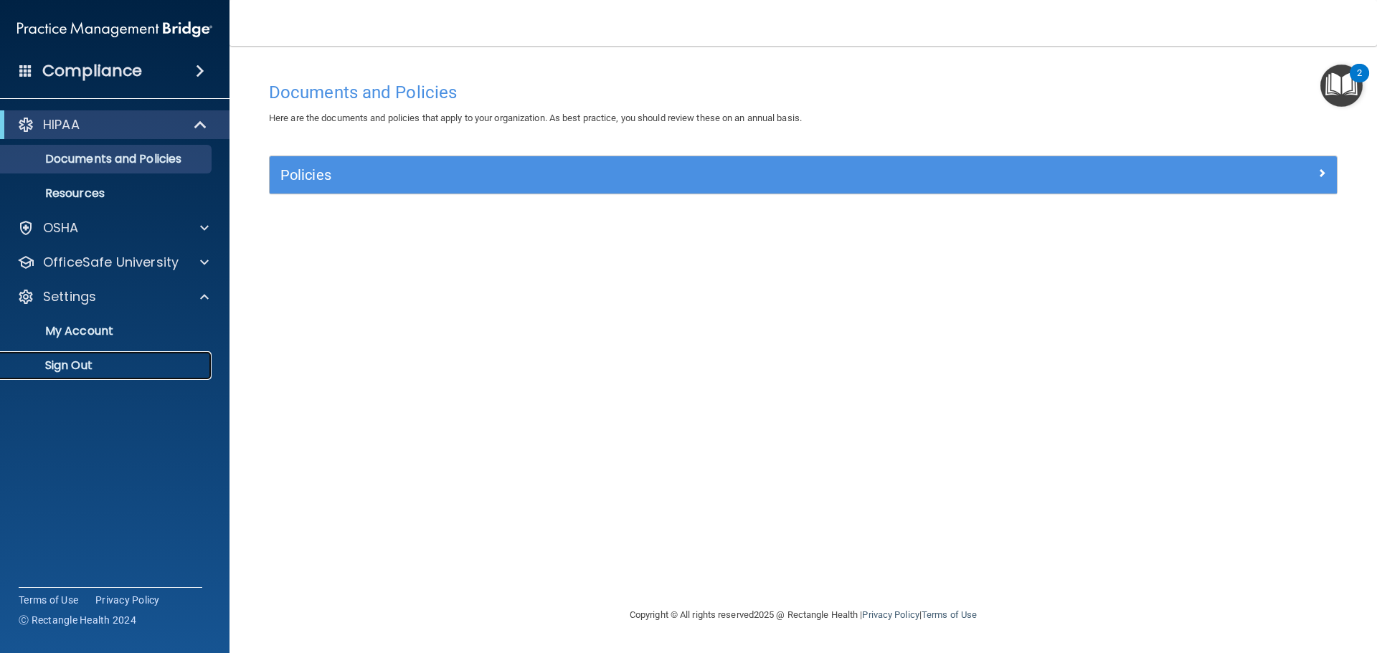
click at [62, 369] on p "Sign Out" at bounding box center [107, 366] width 196 height 14
